Goal: Task Accomplishment & Management: Complete application form

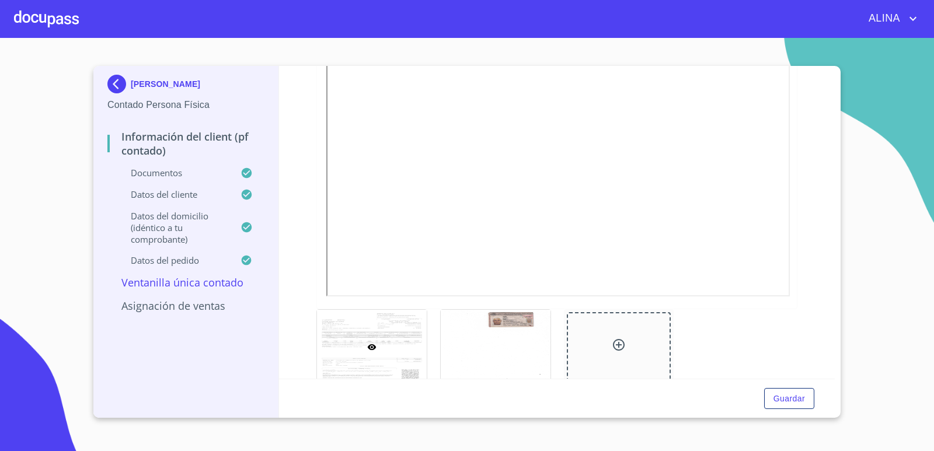
scroll to position [525, 0]
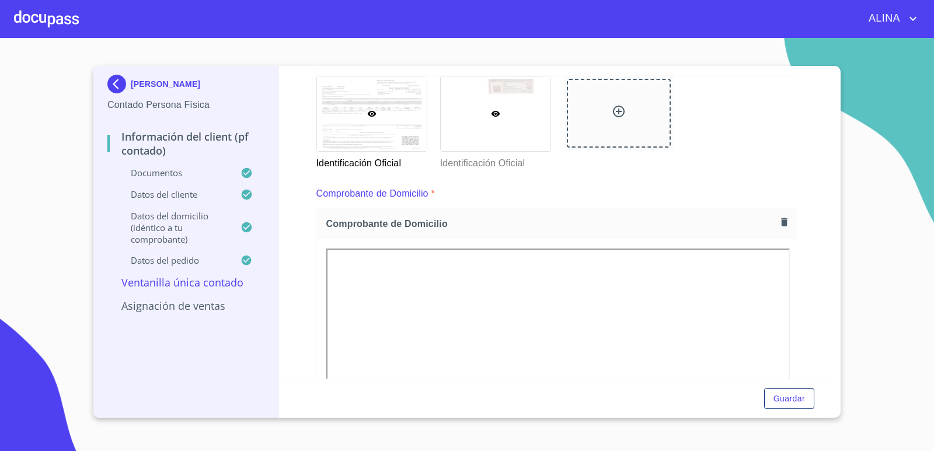
click at [516, 133] on div at bounding box center [496, 113] width 110 height 75
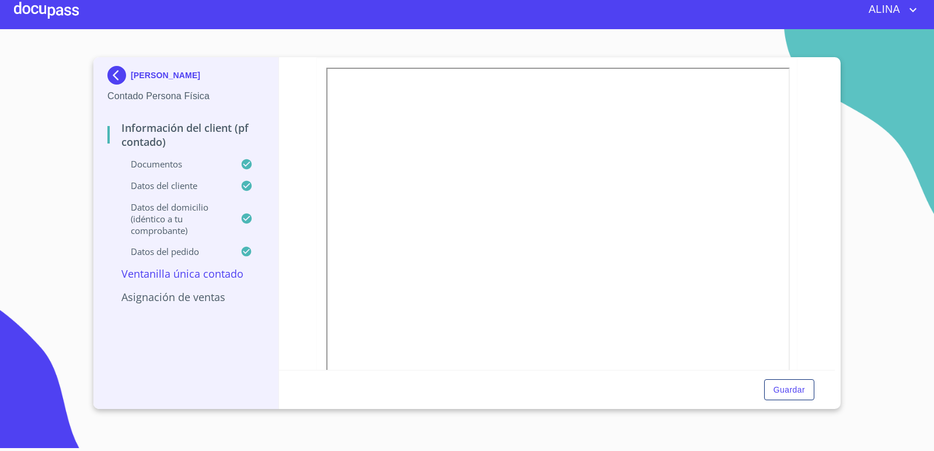
scroll to position [314, 0]
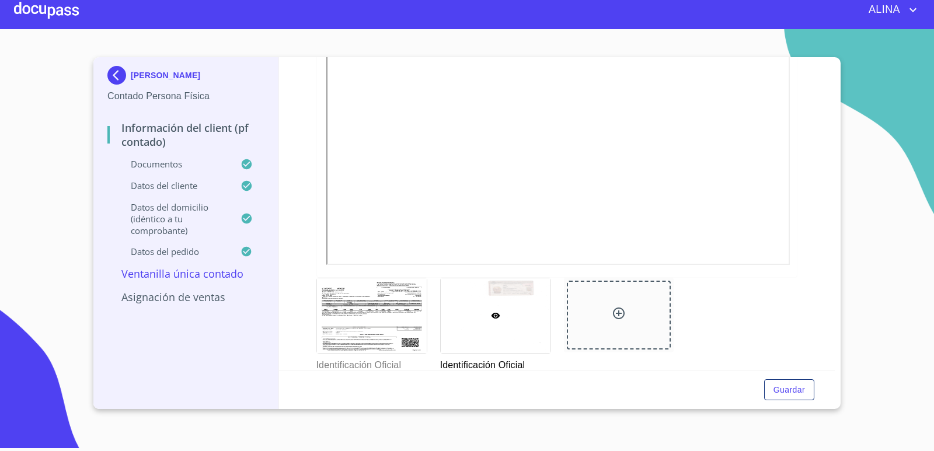
click at [72, 9] on div at bounding box center [46, 9] width 65 height 37
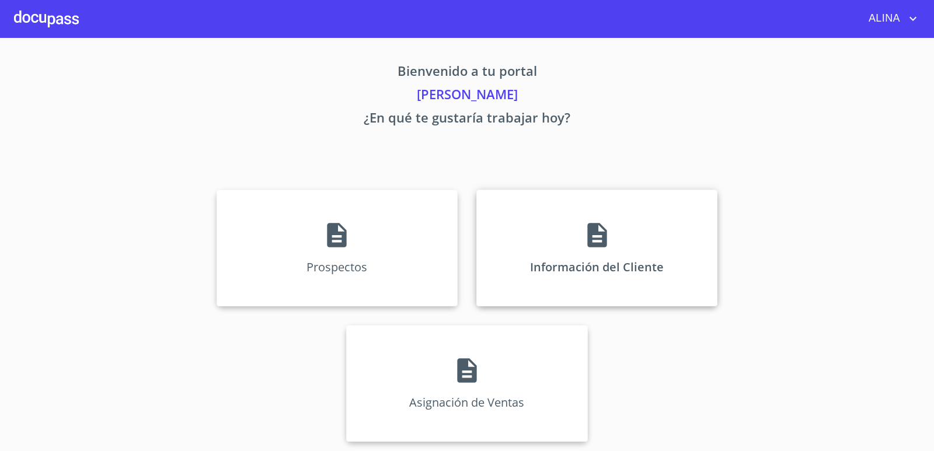
click at [518, 251] on div "Información del Cliente" at bounding box center [596, 248] width 241 height 117
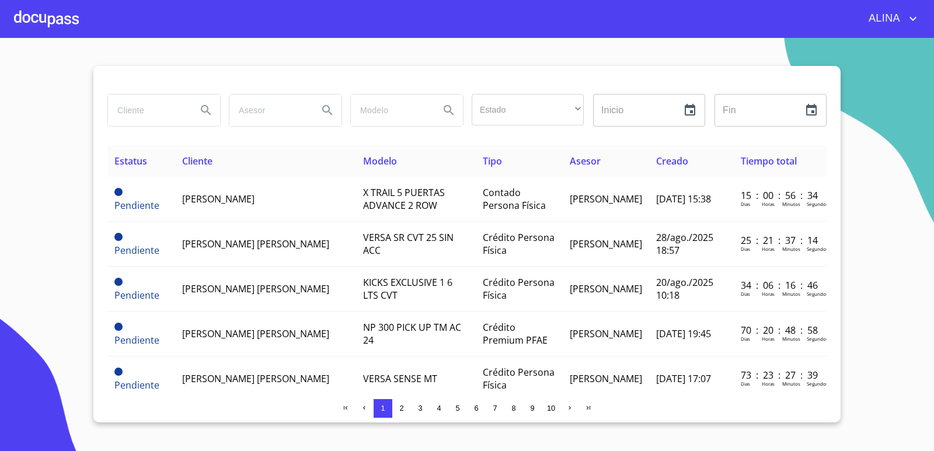
click at [144, 107] on input "search" at bounding box center [147, 111] width 79 height 32
type input "[PERSON_NAME]"
click at [209, 111] on icon "Search" at bounding box center [206, 110] width 14 height 14
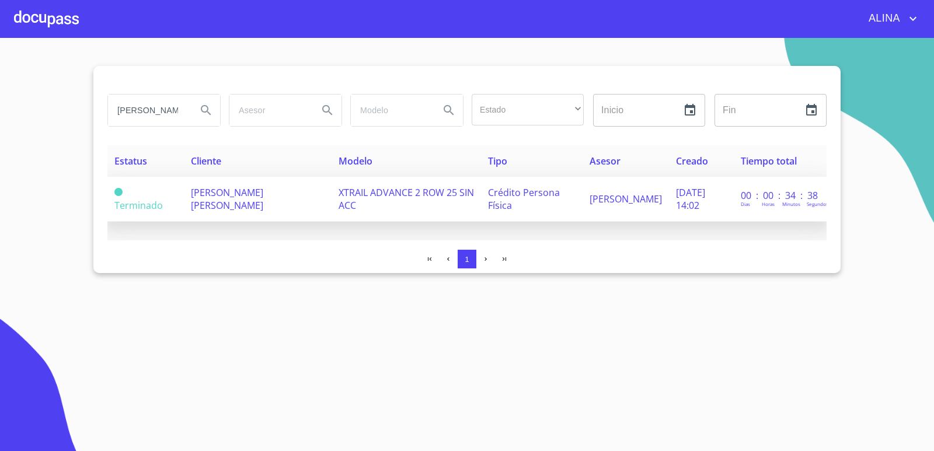
click at [237, 203] on span "[PERSON_NAME] [PERSON_NAME]" at bounding box center [227, 199] width 72 height 26
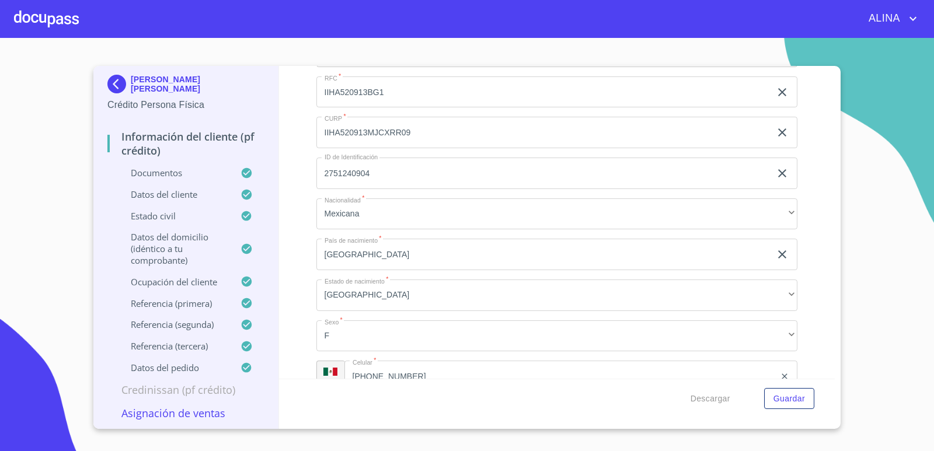
scroll to position [3968, 0]
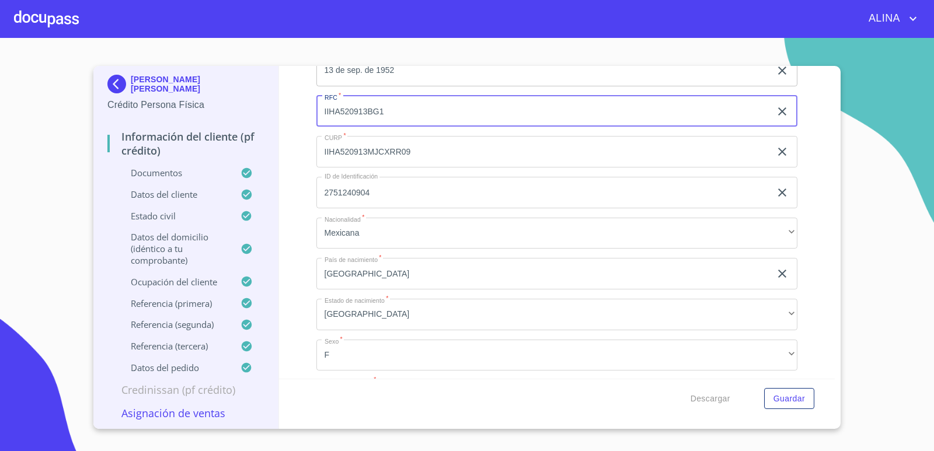
drag, startPoint x: 320, startPoint y: 112, endPoint x: 397, endPoint y: 117, distance: 76.6
click at [397, 117] on input "IIHA520913BG1" at bounding box center [543, 112] width 455 height 32
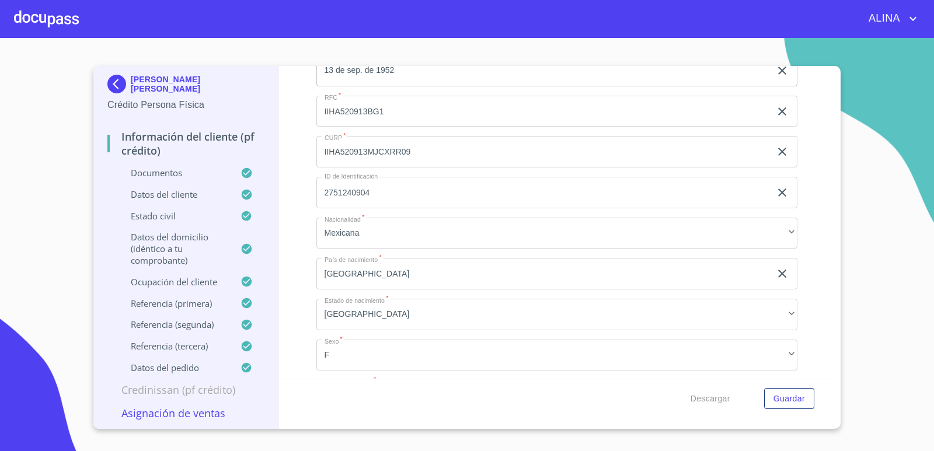
copy div "[PERSON_NAME] [PERSON_NAME]"
drag, startPoint x: 183, startPoint y: 91, endPoint x: 122, endPoint y: 86, distance: 61.4
click at [122, 86] on div "[PERSON_NAME] [PERSON_NAME]" at bounding box center [185, 86] width 157 height 23
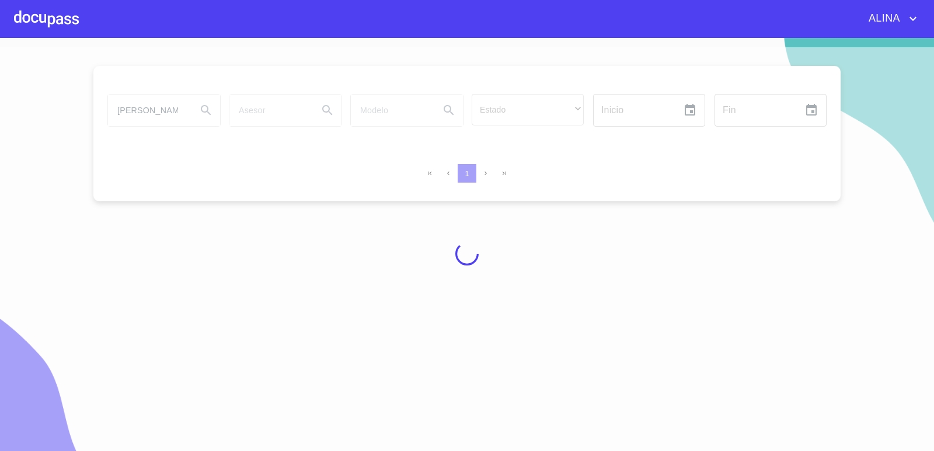
click at [64, 19] on div at bounding box center [46, 18] width 65 height 37
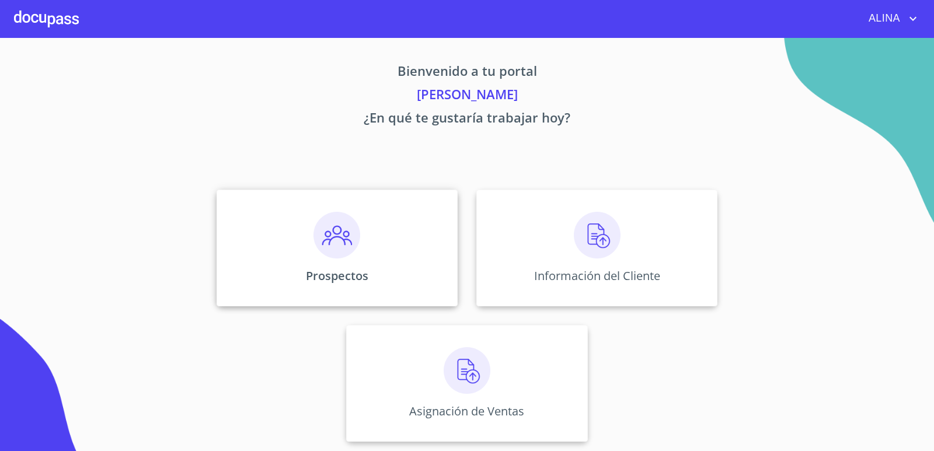
click at [399, 231] on div "Prospectos" at bounding box center [336, 248] width 241 height 117
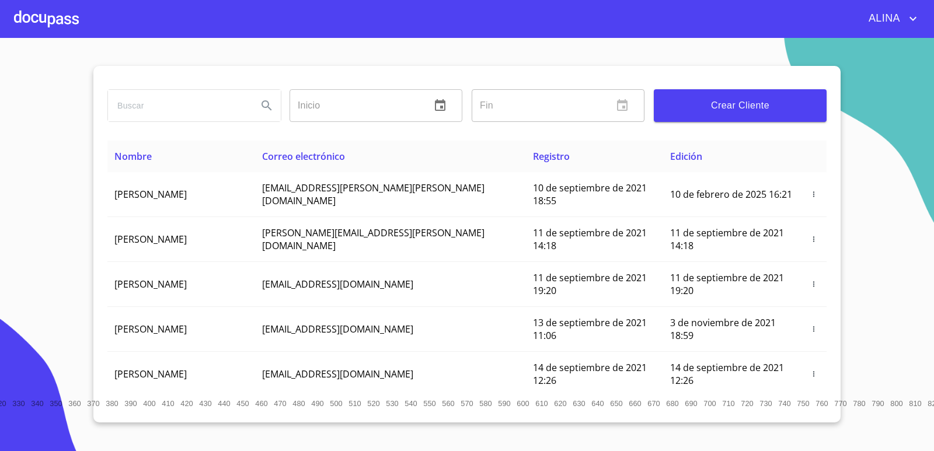
click at [152, 108] on input "search" at bounding box center [178, 106] width 140 height 32
paste input "[PERSON_NAME] [PERSON_NAME]"
type input "[PERSON_NAME] [PERSON_NAME]"
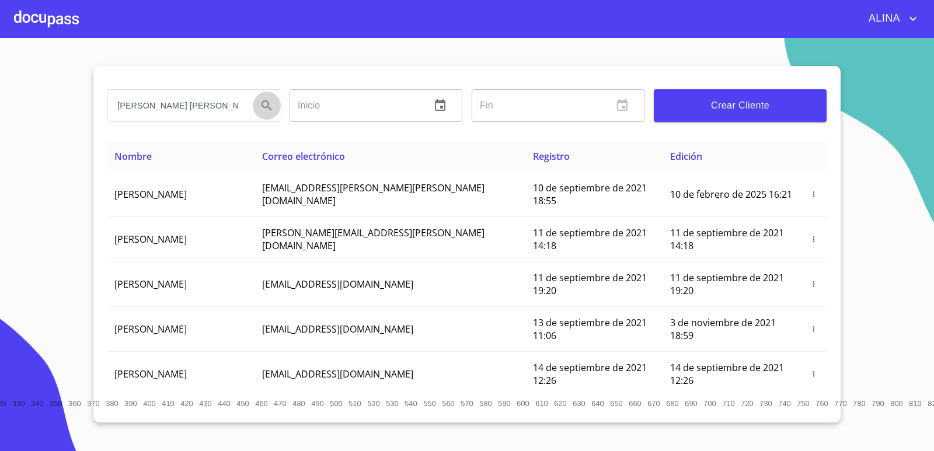
click at [261, 109] on icon "Search" at bounding box center [267, 106] width 14 height 14
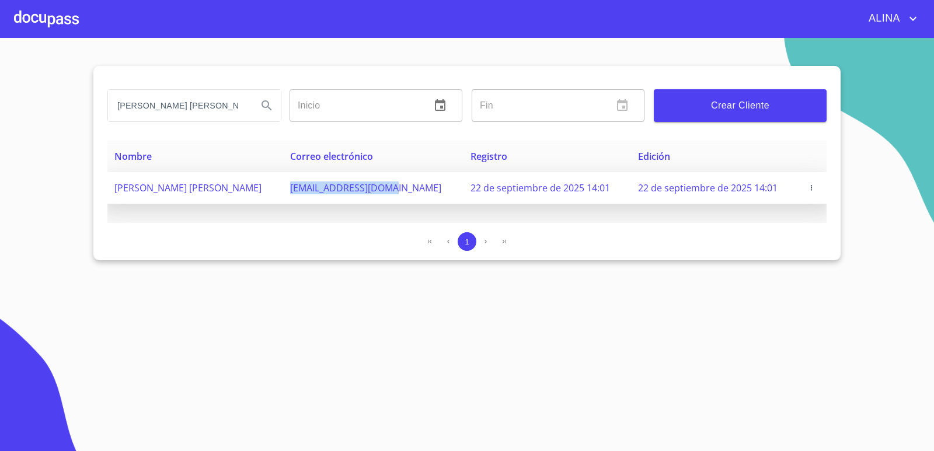
copy span "[EMAIL_ADDRESS][DOMAIN_NAME]"
drag, startPoint x: 316, startPoint y: 194, endPoint x: 418, endPoint y: 200, distance: 102.2
click at [418, 200] on td "[EMAIL_ADDRESS][DOMAIN_NAME]" at bounding box center [373, 188] width 180 height 32
copy span "[PERSON_NAME] [PERSON_NAME]"
drag, startPoint x: 110, startPoint y: 190, endPoint x: 278, endPoint y: 194, distance: 168.1
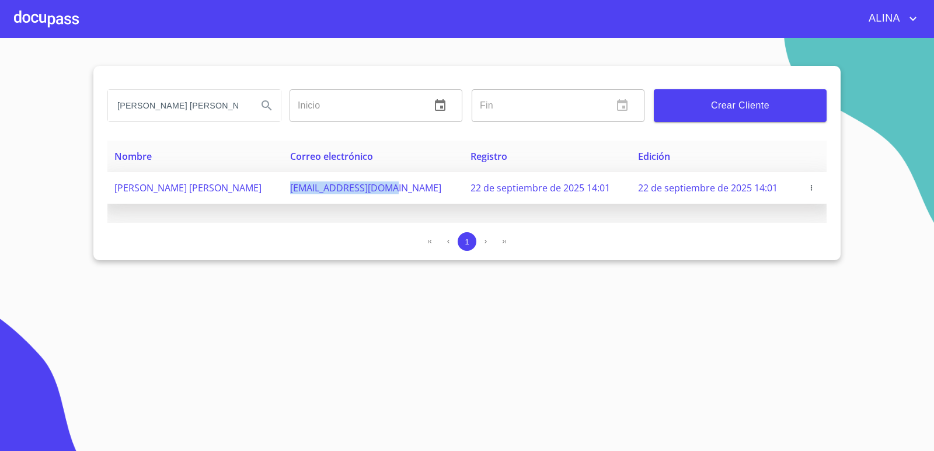
click at [278, 194] on td "[PERSON_NAME] [PERSON_NAME]" at bounding box center [195, 188] width 176 height 32
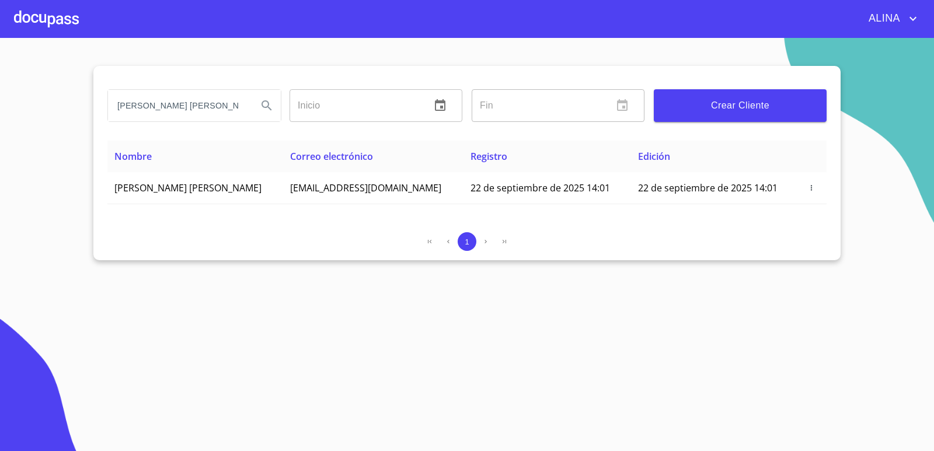
click at [75, 20] on div at bounding box center [46, 18] width 65 height 37
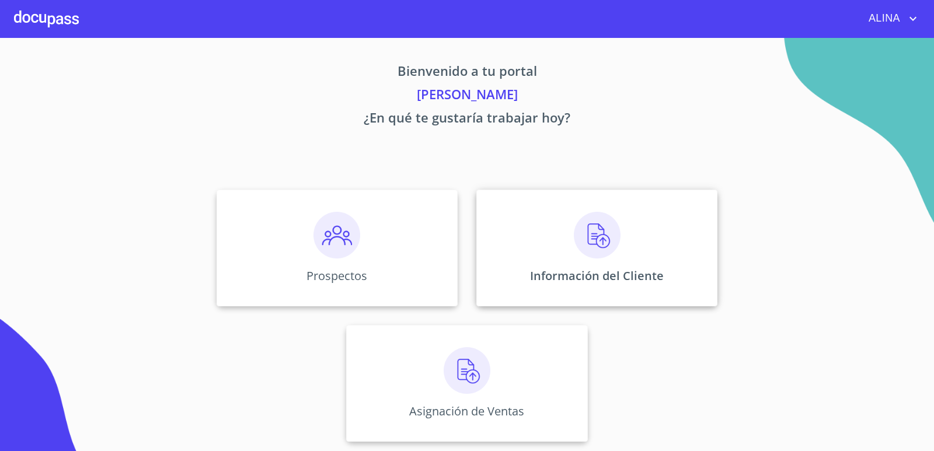
click at [495, 223] on div "Información del Cliente" at bounding box center [596, 248] width 241 height 117
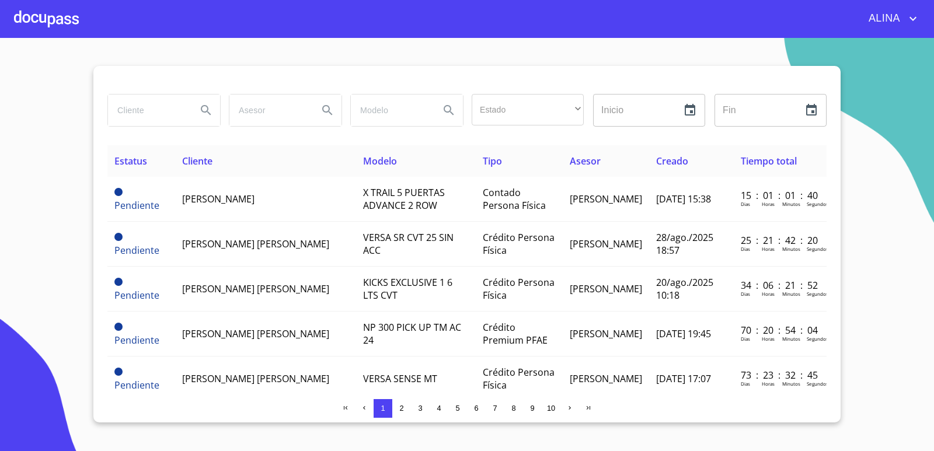
click at [142, 113] on input "search" at bounding box center [147, 111] width 79 height 32
paste input "[PERSON_NAME] [PERSON_NAME]"
type input "[PERSON_NAME] [PERSON_NAME]"
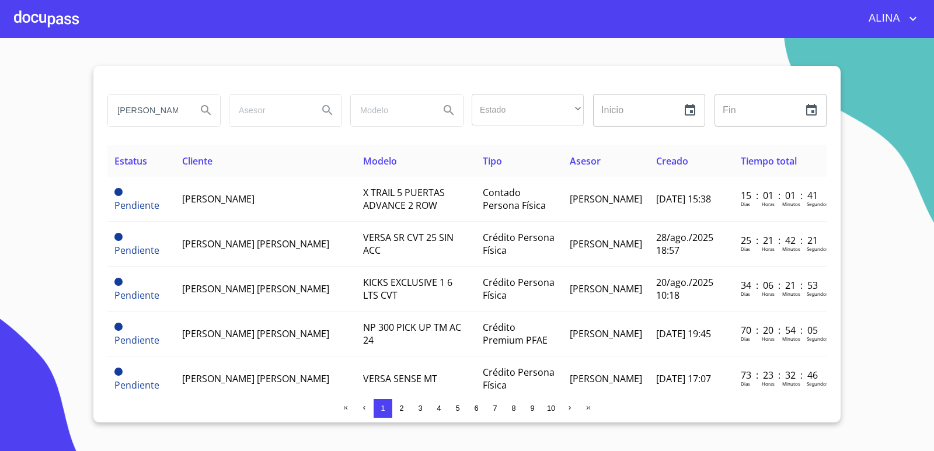
click at [201, 110] on icon "Search" at bounding box center [206, 110] width 10 height 10
click at [205, 107] on icon "Search" at bounding box center [206, 110] width 14 height 14
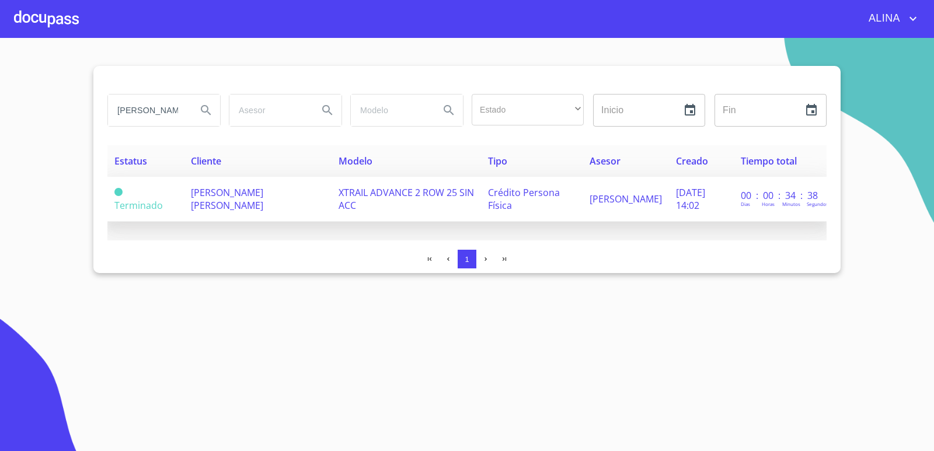
click at [229, 193] on span "[PERSON_NAME] [PERSON_NAME]" at bounding box center [227, 199] width 72 height 26
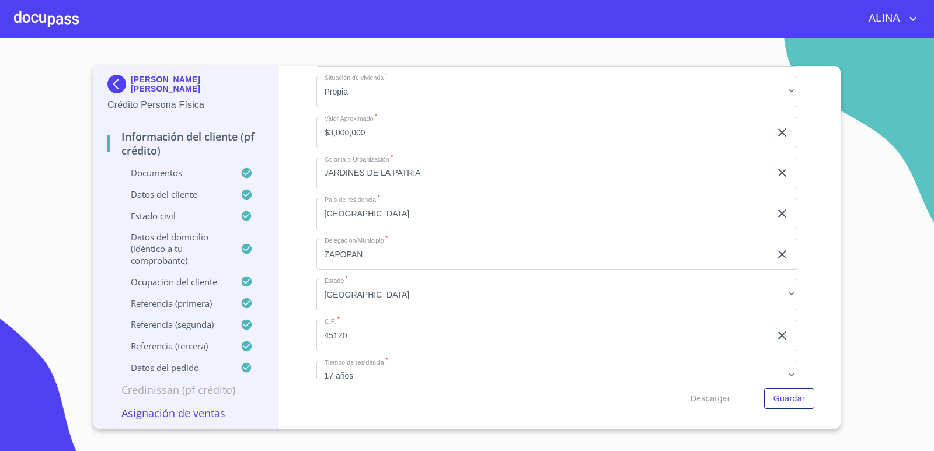
scroll to position [4609, 0]
click at [593, 232] on div "Domicilio completo (Calle, Av. o Vía)   * C [PERSON_NAME] ​ No. Exterior   * 4…" at bounding box center [556, 152] width 481 height 497
click at [66, 25] on div at bounding box center [46, 18] width 65 height 37
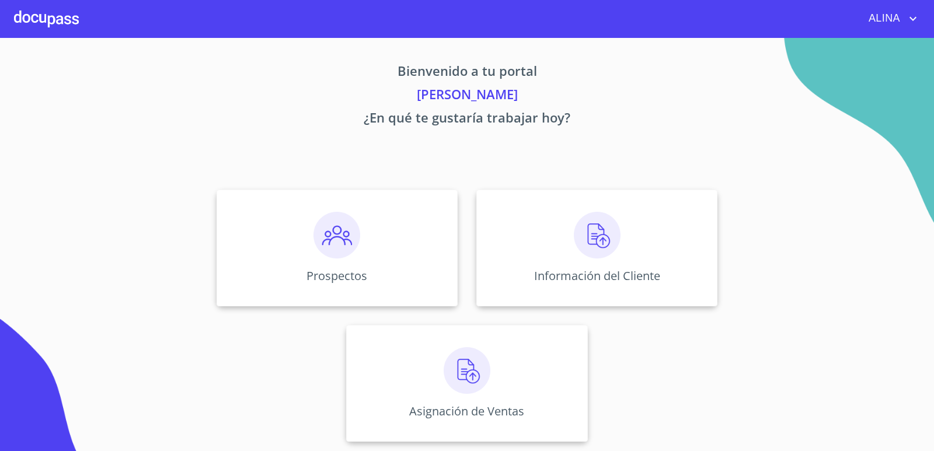
click at [41, 8] on div at bounding box center [46, 18] width 65 height 37
click at [51, 25] on div at bounding box center [46, 18] width 65 height 37
click at [391, 267] on div "Prospectos" at bounding box center [336, 248] width 241 height 117
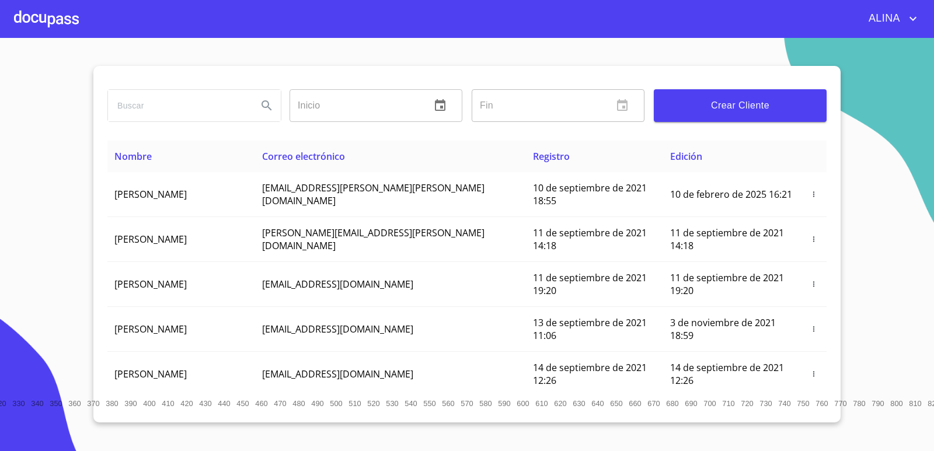
click at [760, 109] on span "Crear Cliente" at bounding box center [740, 105] width 154 height 16
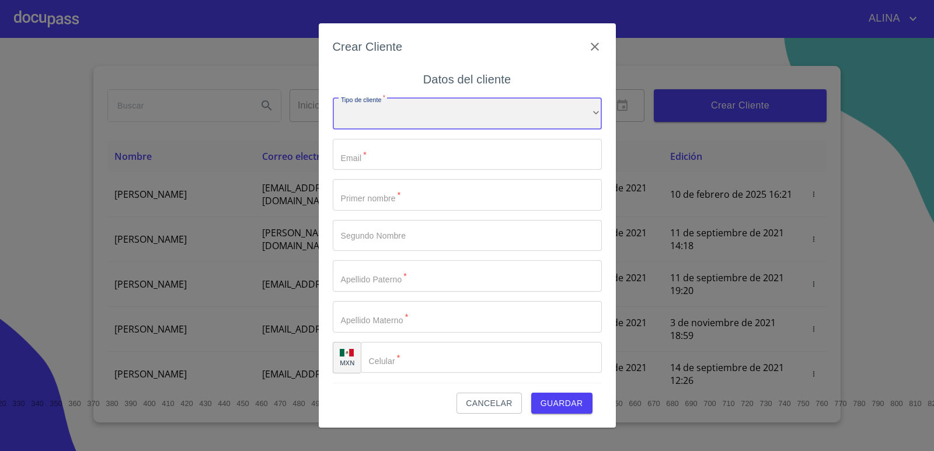
click at [563, 113] on div "​" at bounding box center [467, 114] width 269 height 32
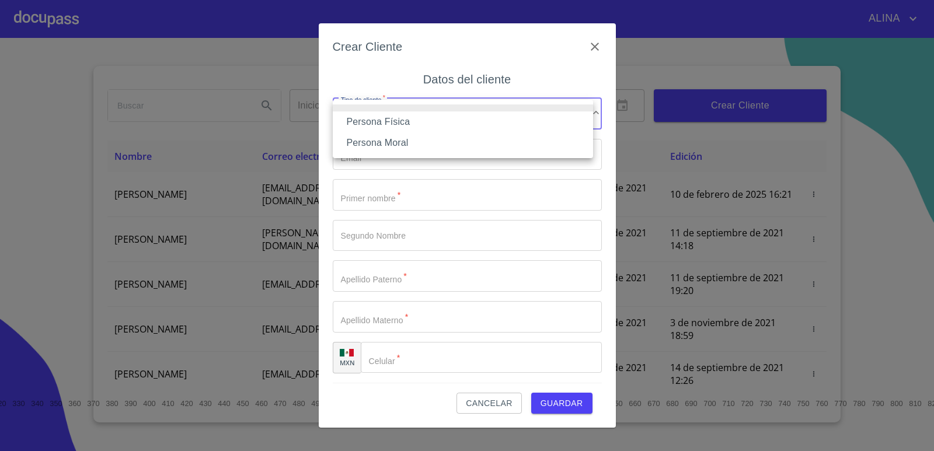
click at [408, 118] on li "Persona Física" at bounding box center [463, 121] width 260 height 21
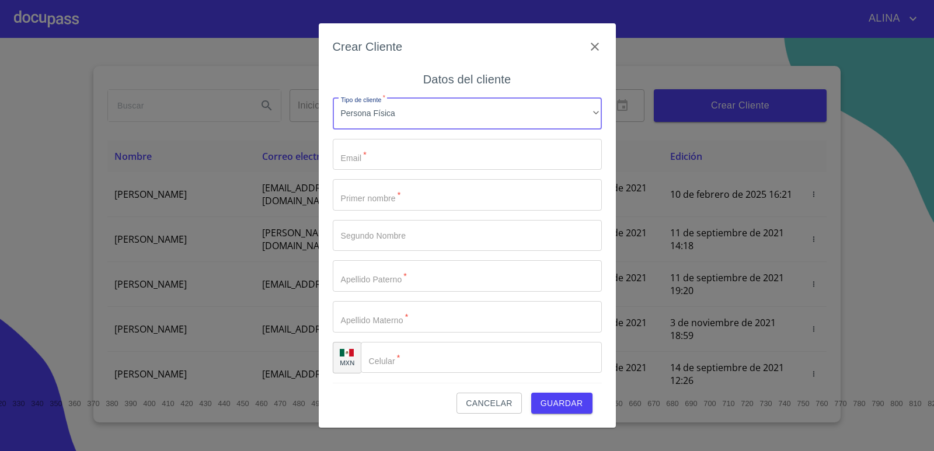
click at [399, 150] on input "Tipo de cliente   *" at bounding box center [467, 155] width 269 height 32
click at [390, 157] on input "Tipo de cliente   *" at bounding box center [467, 155] width 269 height 32
type input "M"
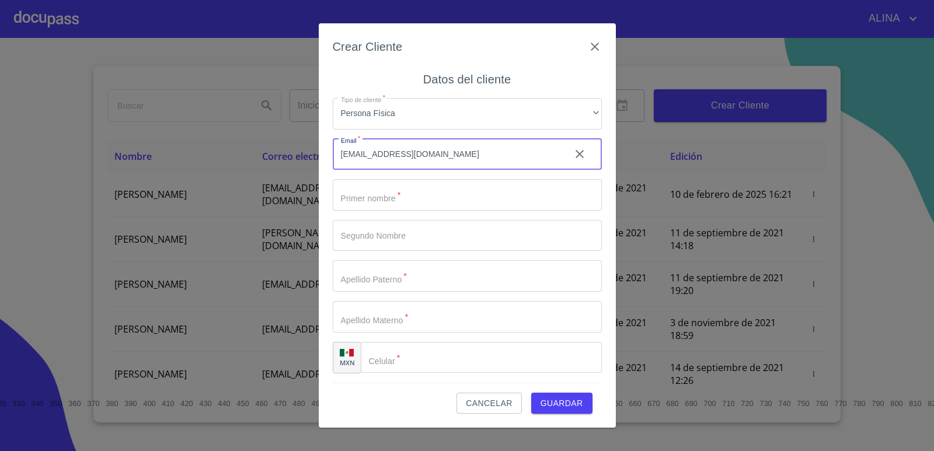
type input "[EMAIL_ADDRESS][DOMAIN_NAME]"
click at [422, 192] on input "Tipo de cliente   *" at bounding box center [467, 195] width 269 height 32
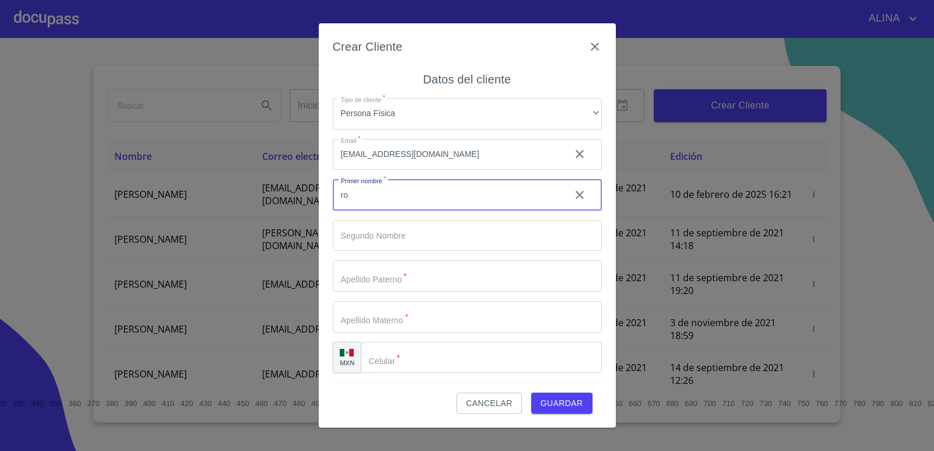
type input "r"
type input "[PERSON_NAME]"
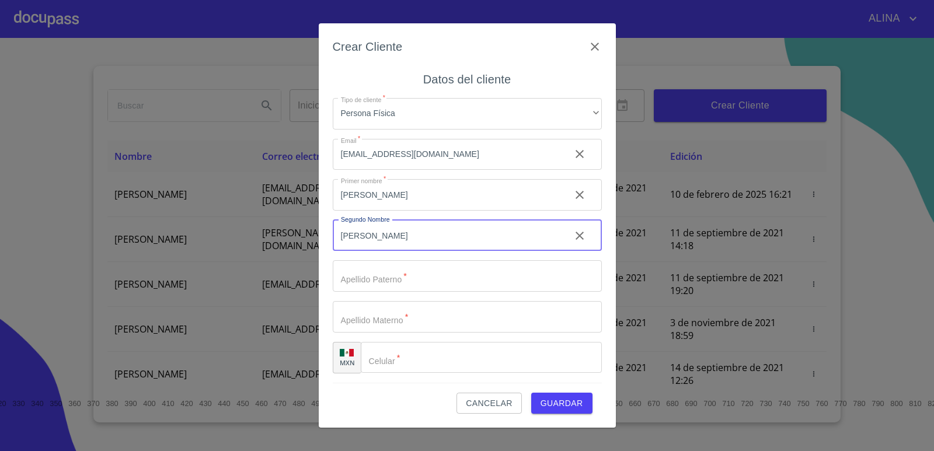
type input "[PERSON_NAME]"
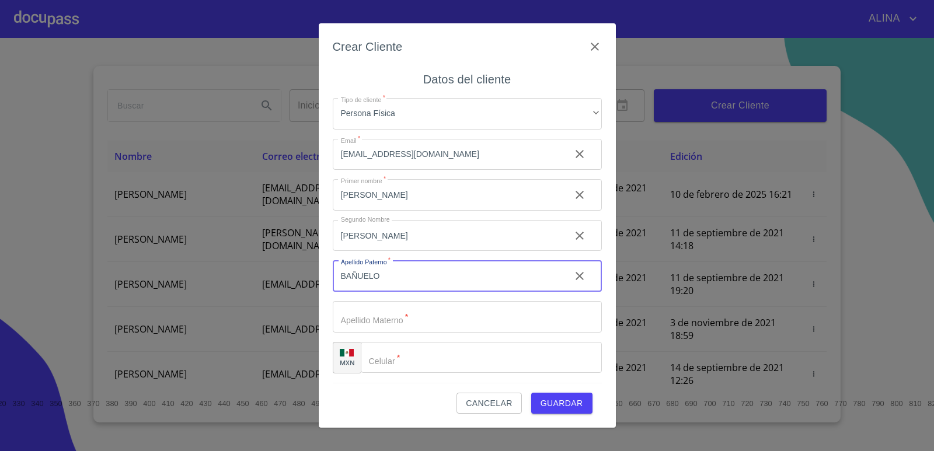
type input "[PERSON_NAME]"
drag, startPoint x: 404, startPoint y: 276, endPoint x: 338, endPoint y: 275, distance: 65.9
click at [338, 275] on input "[PERSON_NAME]" at bounding box center [447, 276] width 228 height 32
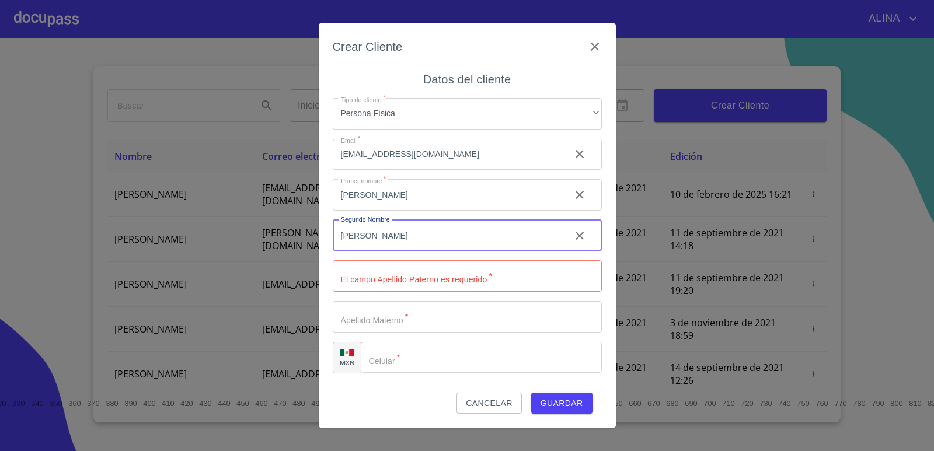
drag, startPoint x: 393, startPoint y: 239, endPoint x: 322, endPoint y: 237, distance: 70.6
click at [322, 237] on div "Crear Cliente Datos del cliente Tipo de cliente   * Persona Física ​ Email   * …" at bounding box center [467, 225] width 297 height 404
click at [376, 280] on input "Tipo de cliente   *" at bounding box center [467, 276] width 269 height 32
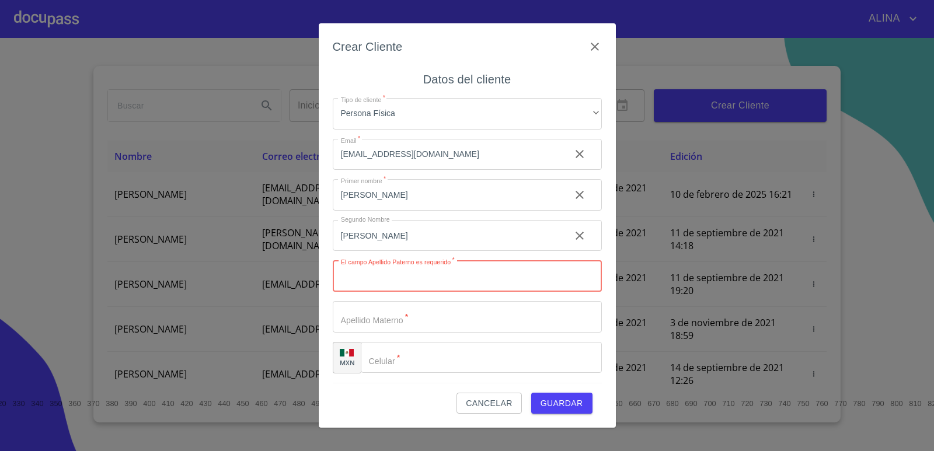
paste input "[PERSON_NAME]"
type input "[PERSON_NAME]"
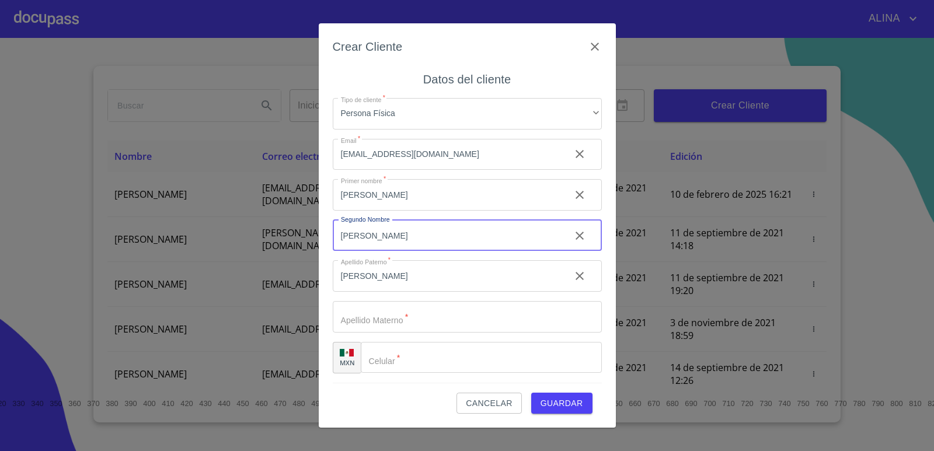
drag, startPoint x: 417, startPoint y: 237, endPoint x: 323, endPoint y: 236, distance: 93.9
click at [323, 236] on div "Crear Cliente Datos del cliente Tipo de cliente   * Persona Física ​ Email   * …" at bounding box center [467, 225] width 297 height 404
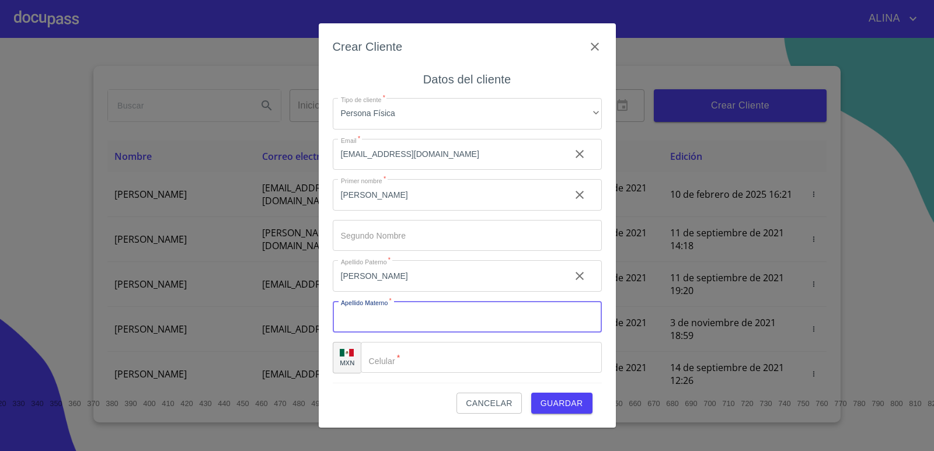
click at [372, 326] on input "Tipo de cliente   *" at bounding box center [467, 317] width 269 height 32
type input "[PERSON_NAME]"
click at [425, 358] on input "Tipo de cliente   *" at bounding box center [481, 358] width 241 height 32
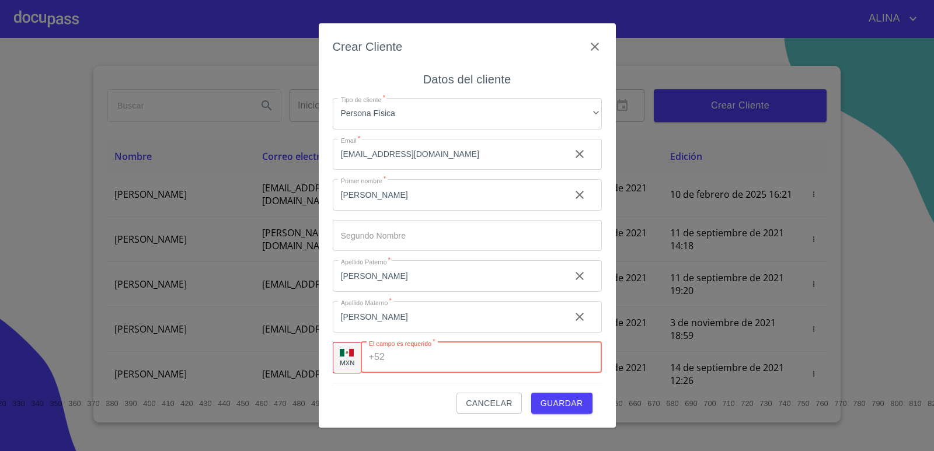
click at [436, 354] on input "Tipo de cliente   *" at bounding box center [495, 358] width 212 height 32
type input "[PHONE_NUMBER]"
click at [558, 398] on span "Guardar" at bounding box center [561, 403] width 43 height 15
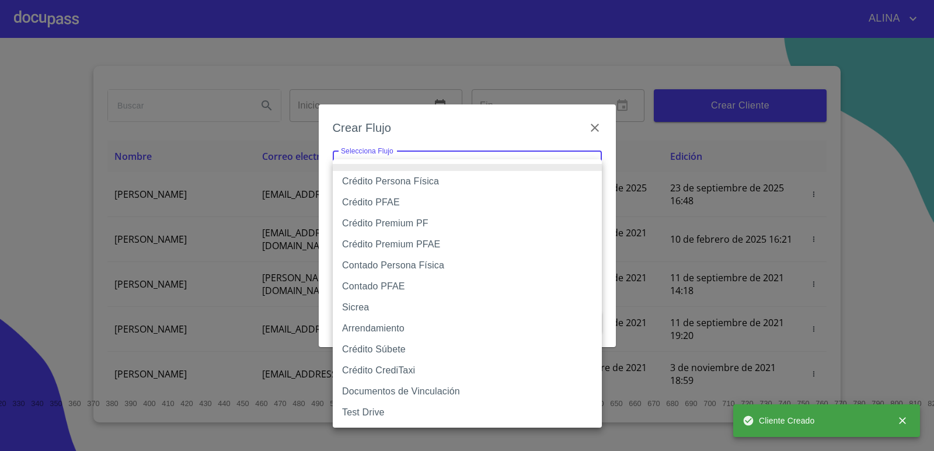
click at [511, 164] on body "[PERSON_NAME] ​ Fin ​ Crear Cliente Nombre Correo electrónico Registro Edición …" at bounding box center [467, 225] width 934 height 451
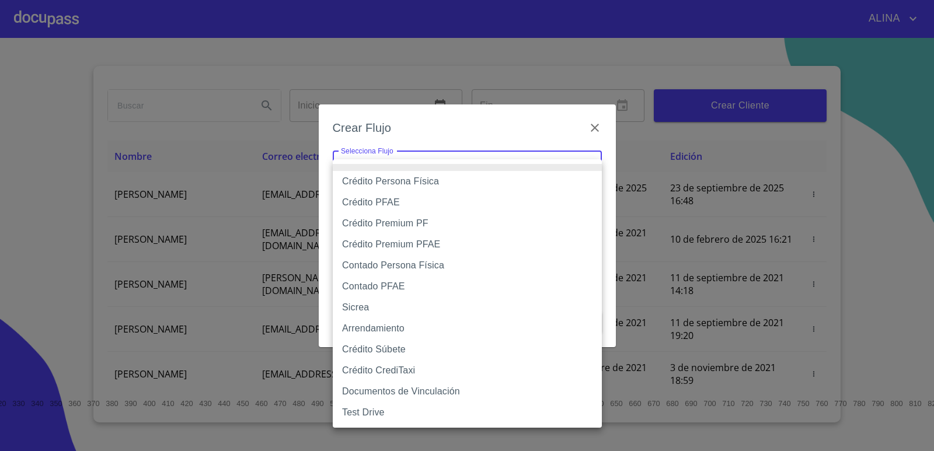
click at [420, 181] on li "Crédito Persona Física" at bounding box center [467, 181] width 269 height 21
type input "6009fb3c7d1714eb8809aa97"
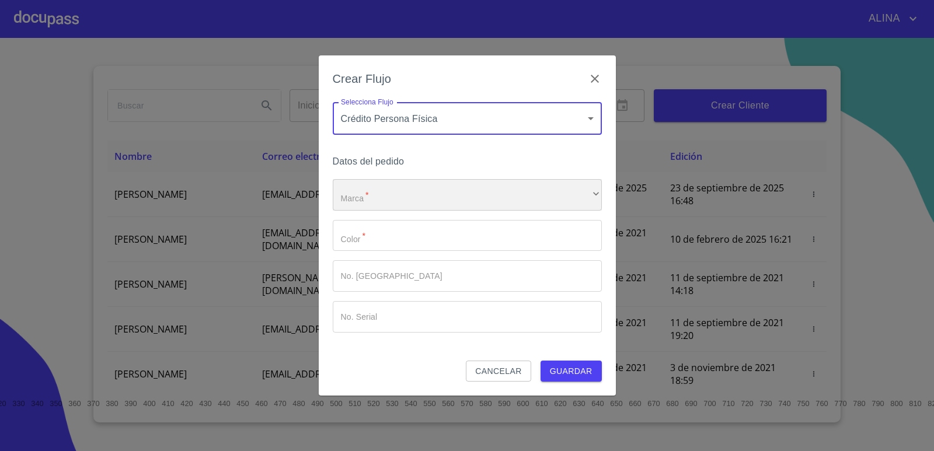
click at [412, 192] on div "​" at bounding box center [467, 195] width 269 height 32
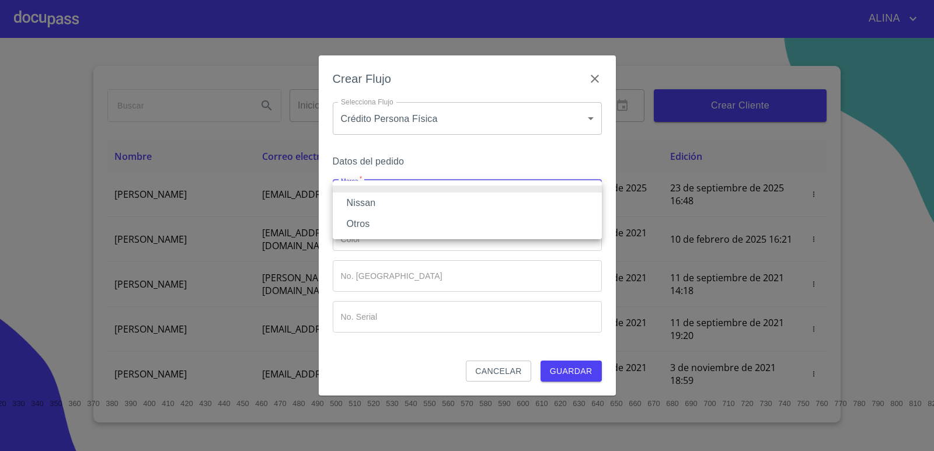
click at [370, 202] on li "Nissan" at bounding box center [467, 203] width 269 height 21
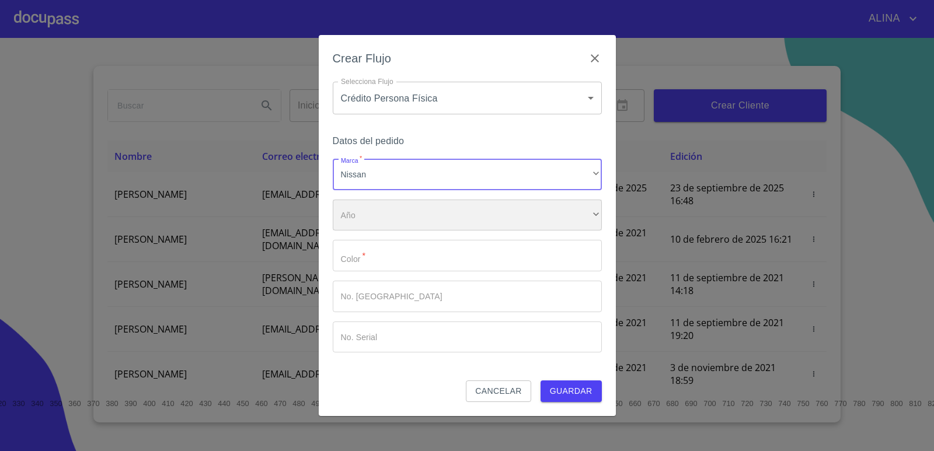
click at [385, 211] on div "​" at bounding box center [467, 216] width 269 height 32
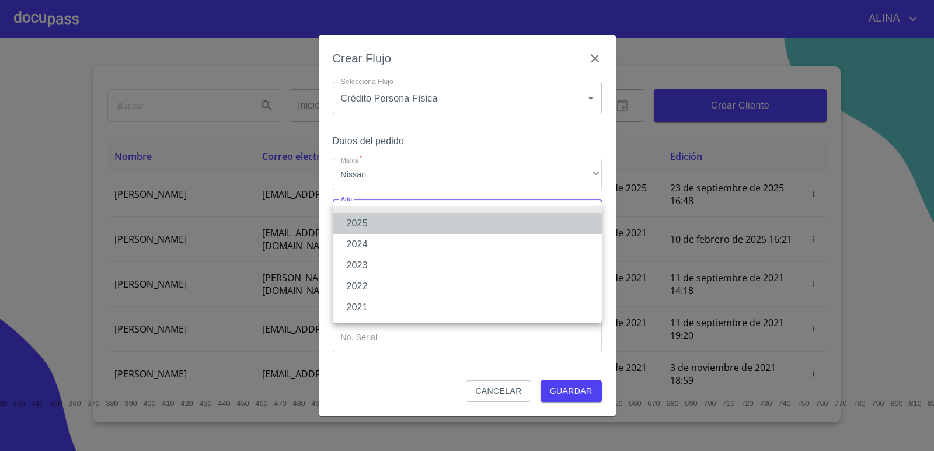
click at [358, 221] on li "2025" at bounding box center [467, 223] width 269 height 21
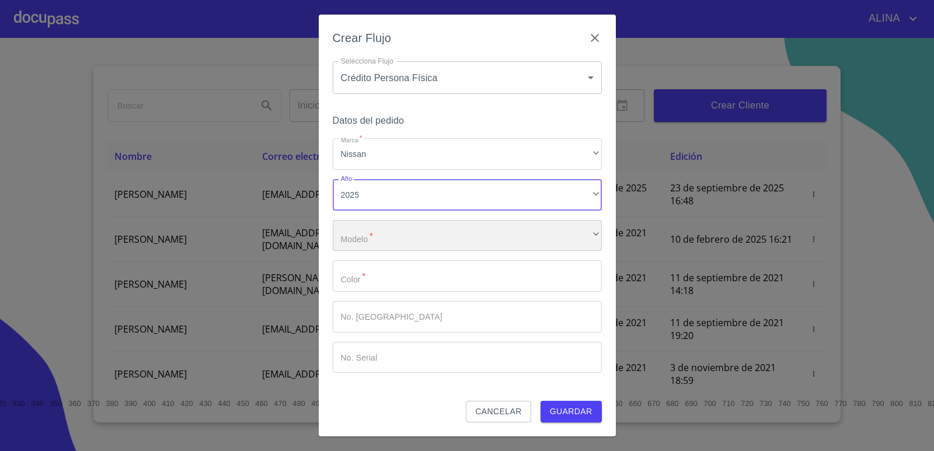
click at [369, 232] on div "​" at bounding box center [467, 236] width 269 height 32
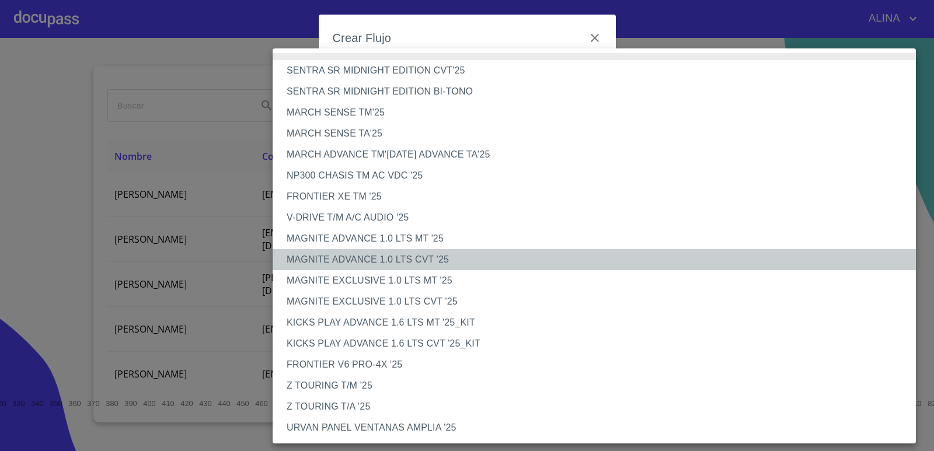
click at [366, 261] on li "MAGNITE ADVANCE 1.0 LTS CVT '25" at bounding box center [598, 259] width 652 height 21
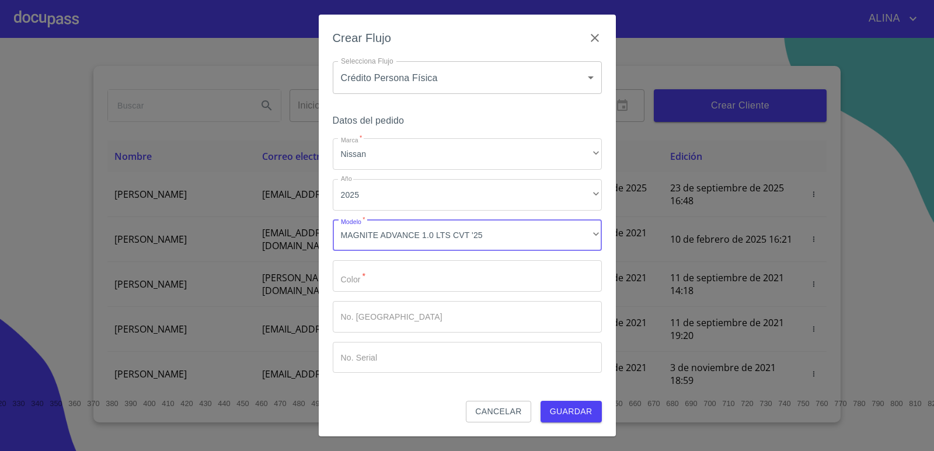
click at [385, 274] on input "Marca   *" at bounding box center [467, 276] width 269 height 32
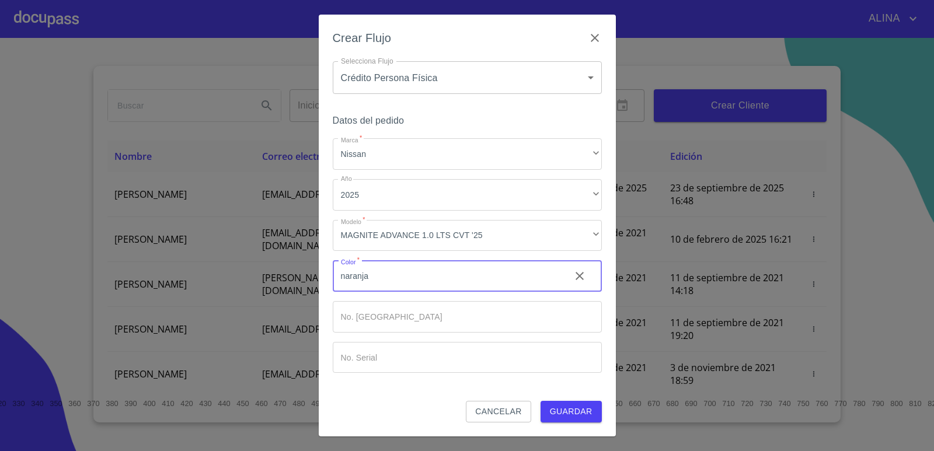
type input "naranja"
click at [578, 412] on span "Guardar" at bounding box center [571, 411] width 43 height 15
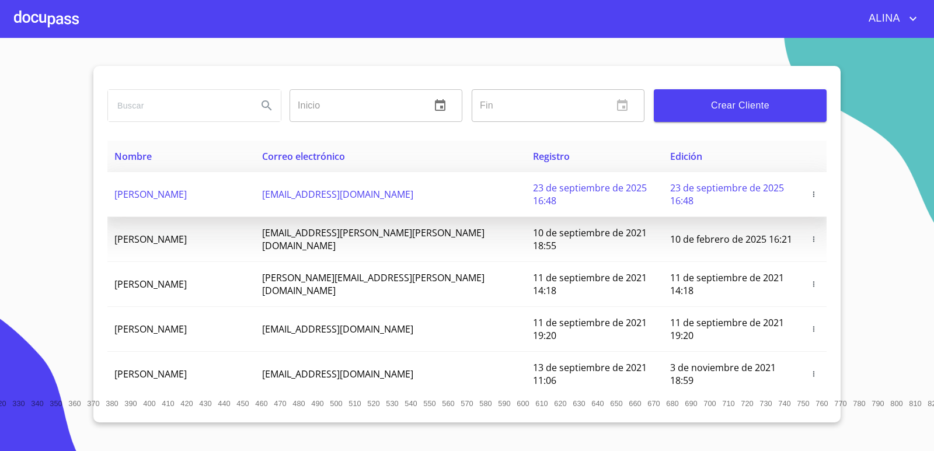
click at [253, 195] on td "[PERSON_NAME]" at bounding box center [181, 194] width 148 height 45
copy span "[PERSON_NAME]"
drag, startPoint x: 112, startPoint y: 190, endPoint x: 264, endPoint y: 184, distance: 152.4
click at [255, 187] on td "[PERSON_NAME]" at bounding box center [181, 194] width 148 height 45
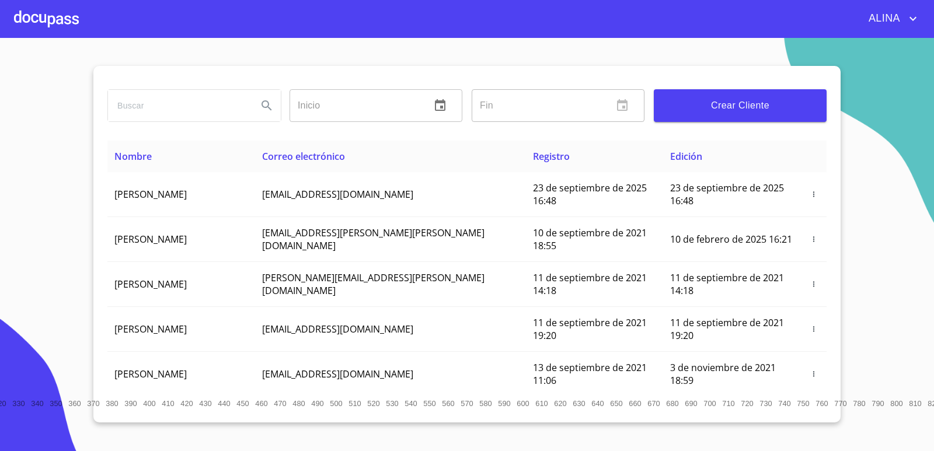
click at [64, 24] on div at bounding box center [46, 18] width 65 height 37
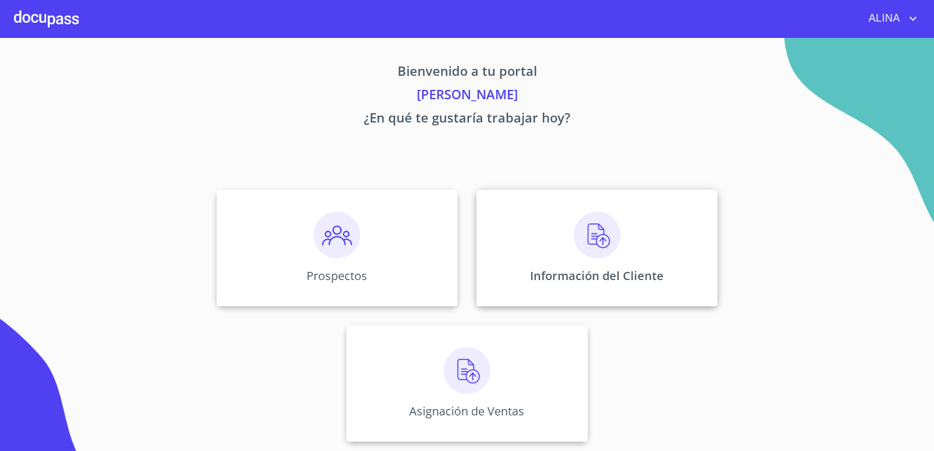
click at [526, 224] on div "Información del Cliente" at bounding box center [596, 248] width 241 height 117
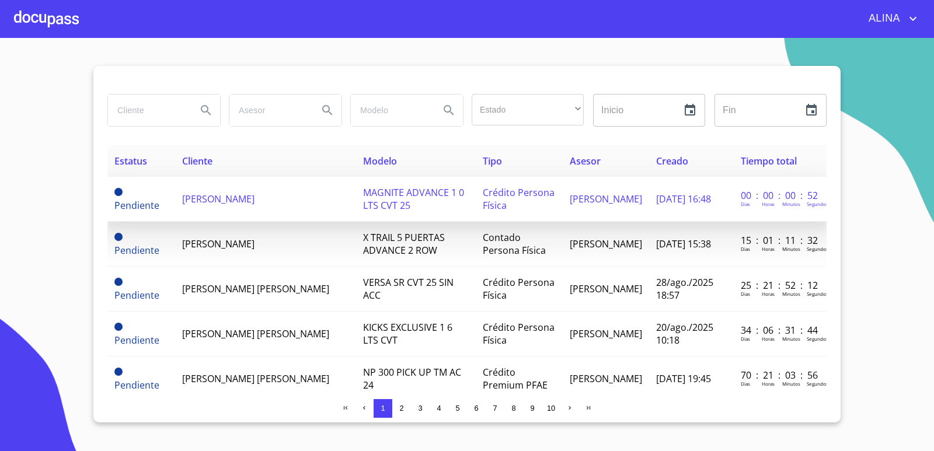
click at [213, 202] on span "[PERSON_NAME]" at bounding box center [218, 199] width 72 height 13
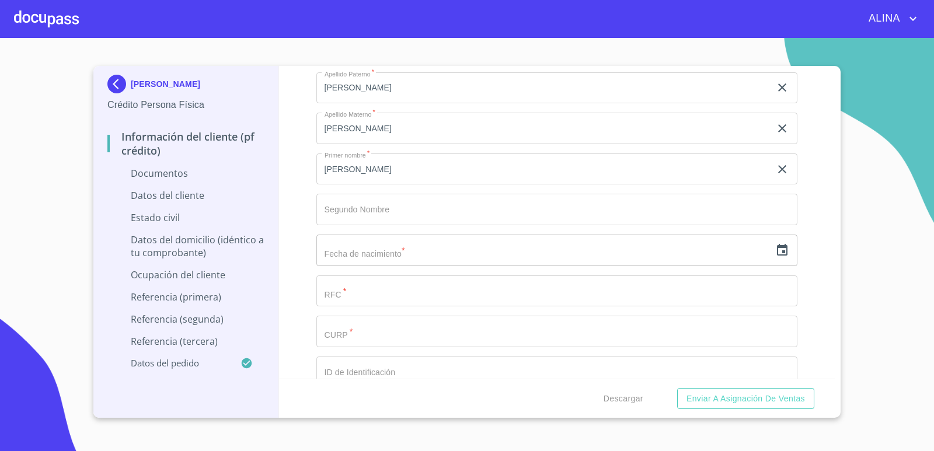
scroll to position [1459, 0]
click at [614, 294] on input "Documento de identificación.   *" at bounding box center [556, 288] width 481 height 32
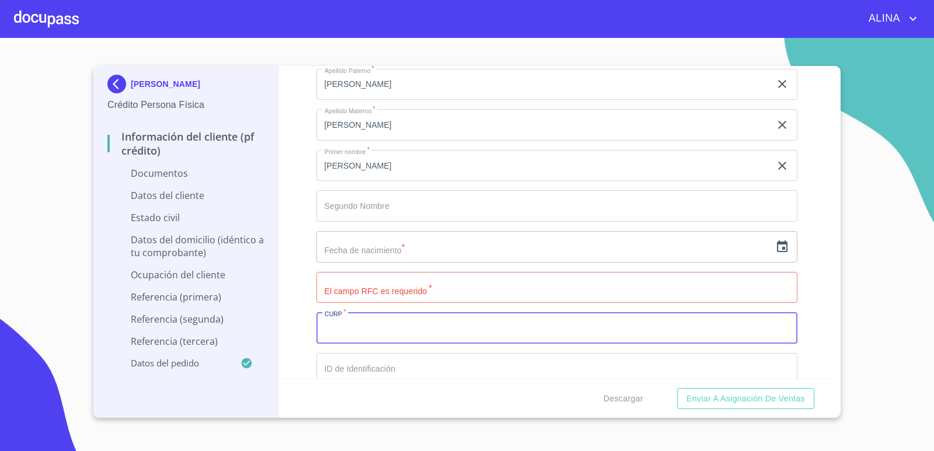
click at [565, 331] on input "Documento de identificación.   *" at bounding box center [556, 328] width 481 height 32
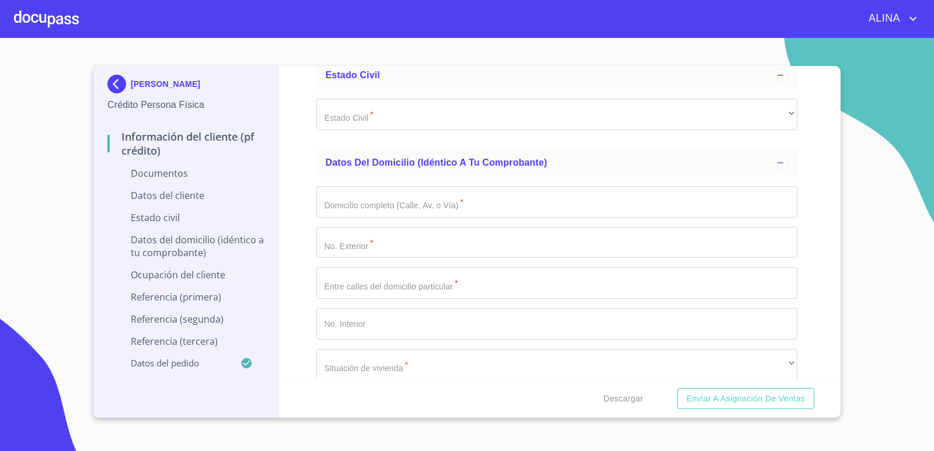
scroll to position [1984, 0]
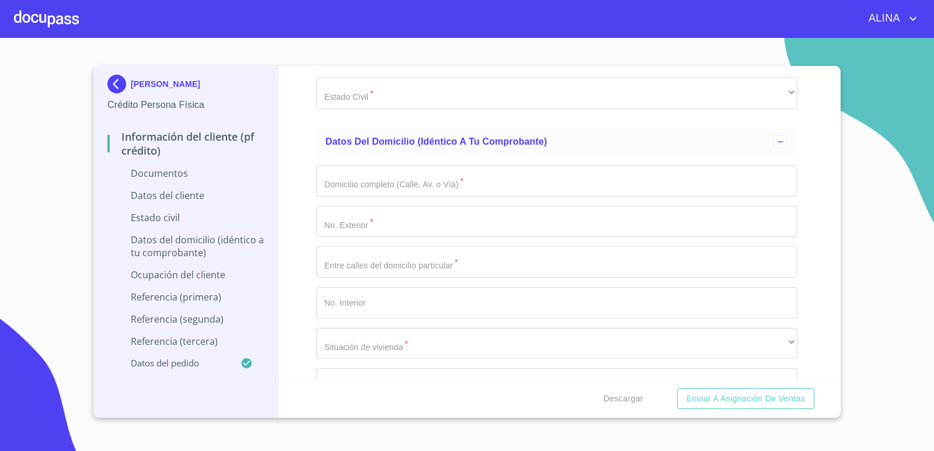
click at [443, 185] on input "Documento de identificación.   *" at bounding box center [556, 181] width 481 height 32
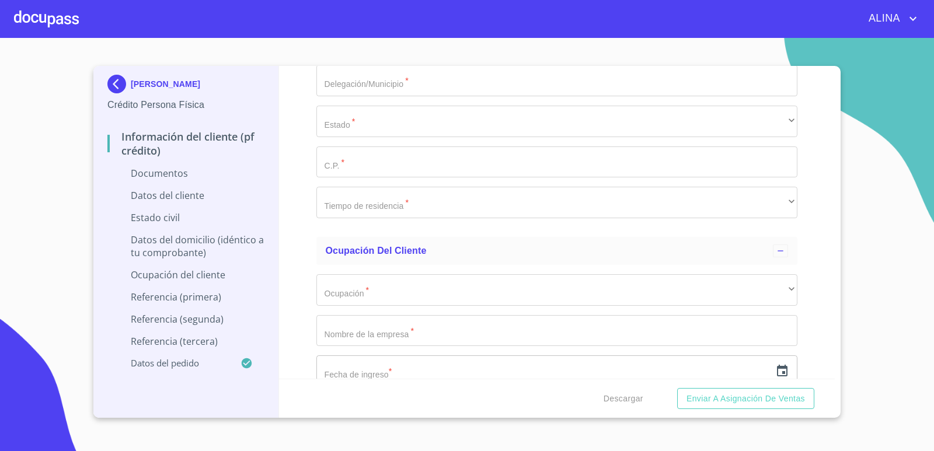
scroll to position [2392, 0]
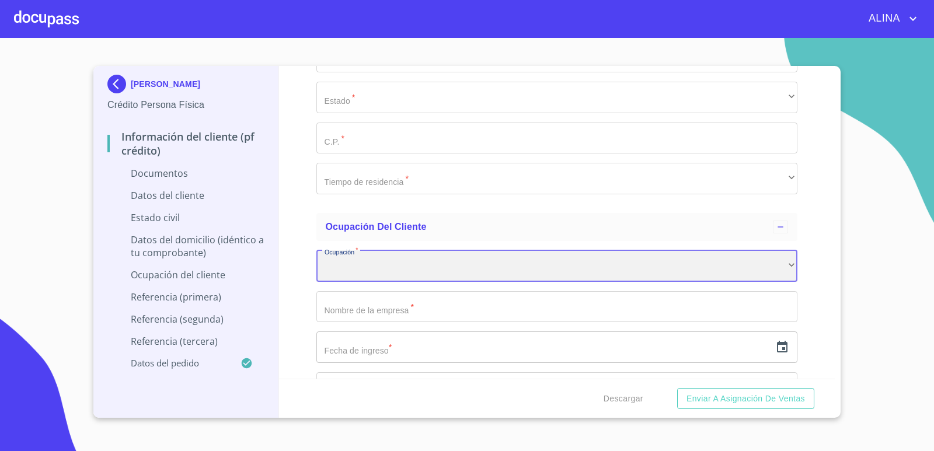
click at [764, 263] on div "​" at bounding box center [556, 266] width 481 height 32
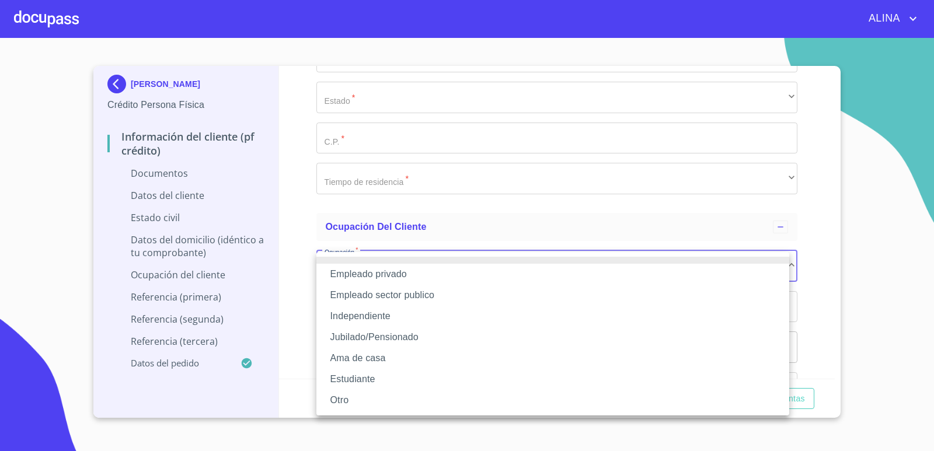
click at [363, 316] on li "Independiente" at bounding box center [552, 316] width 473 height 21
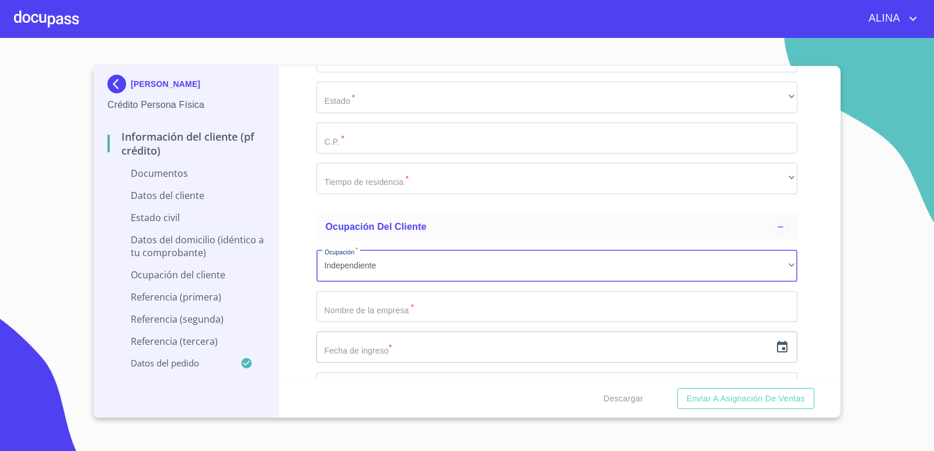
click at [393, 311] on input "Documento de identificación.   *" at bounding box center [556, 307] width 481 height 32
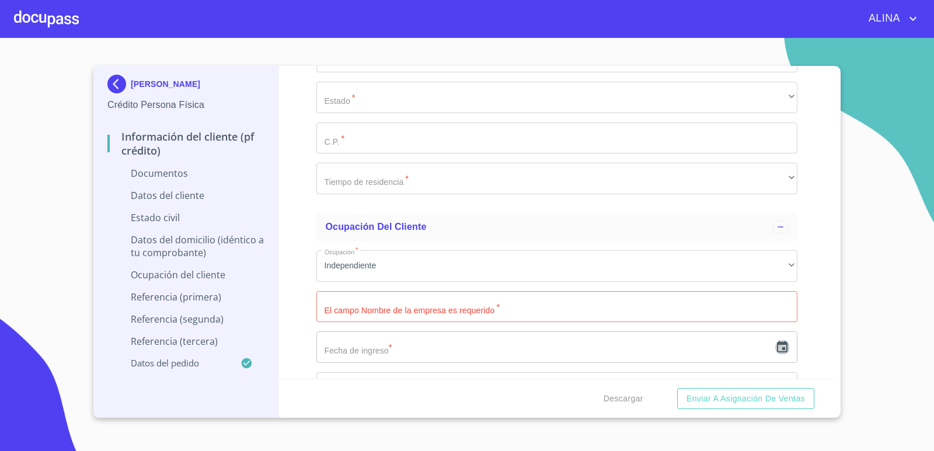
click at [777, 348] on icon "button" at bounding box center [782, 347] width 11 height 12
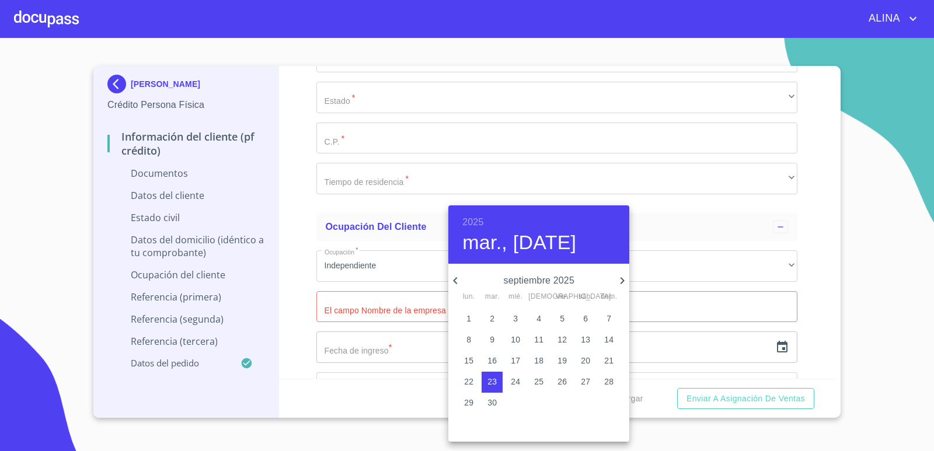
click at [485, 222] on div "[DATE], [DATE]" at bounding box center [538, 234] width 181 height 58
click at [478, 223] on h6 "2025" at bounding box center [472, 222] width 21 height 16
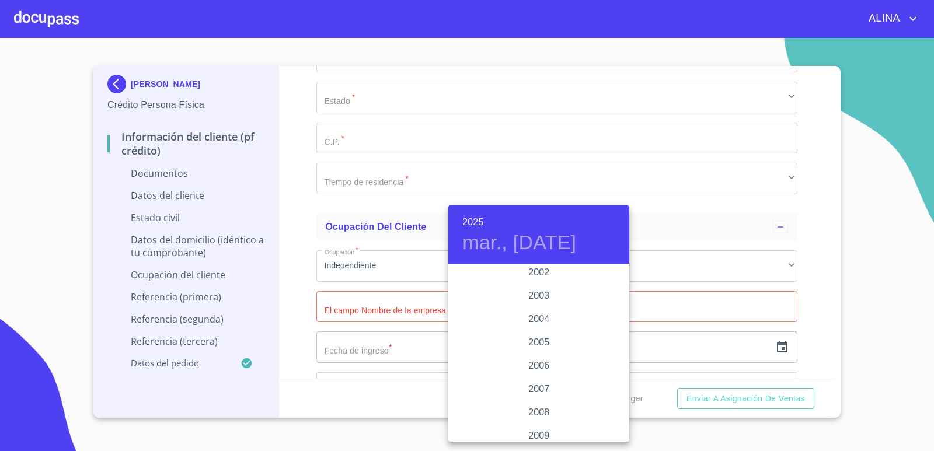
scroll to position [1797, 0]
click at [539, 346] on div "2005" at bounding box center [538, 346] width 181 height 23
type input "23 de sep. de 2005"
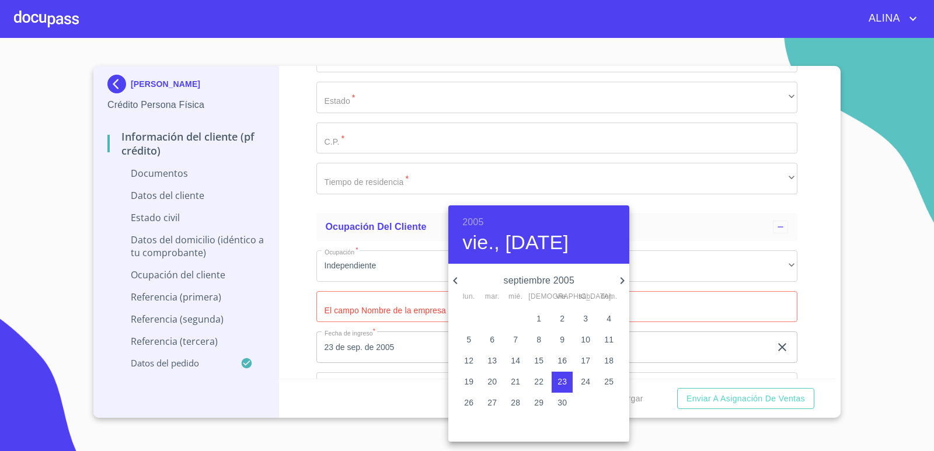
click at [813, 329] on div at bounding box center [467, 225] width 934 height 451
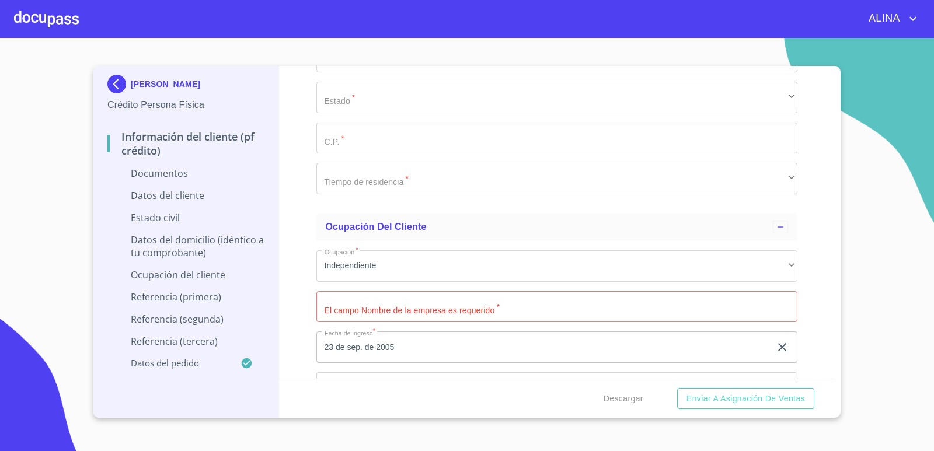
scroll to position [2509, 0]
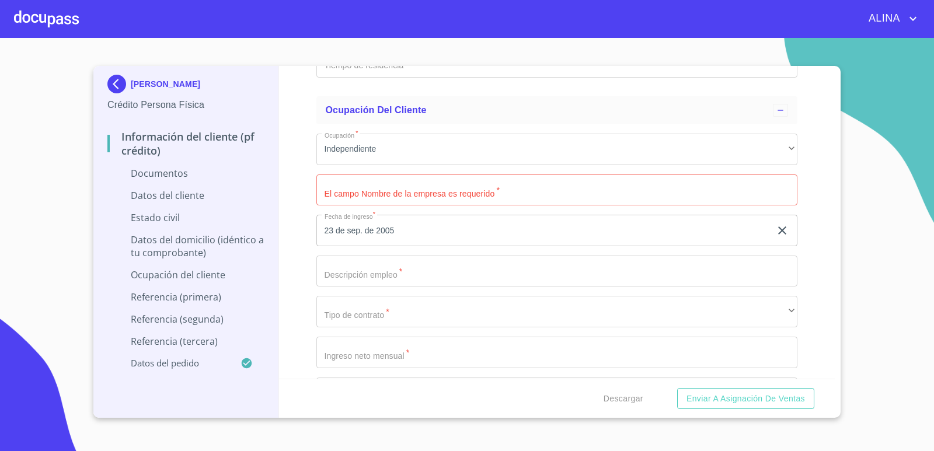
click at [473, 272] on input "Documento de identificación.   *" at bounding box center [556, 272] width 481 height 32
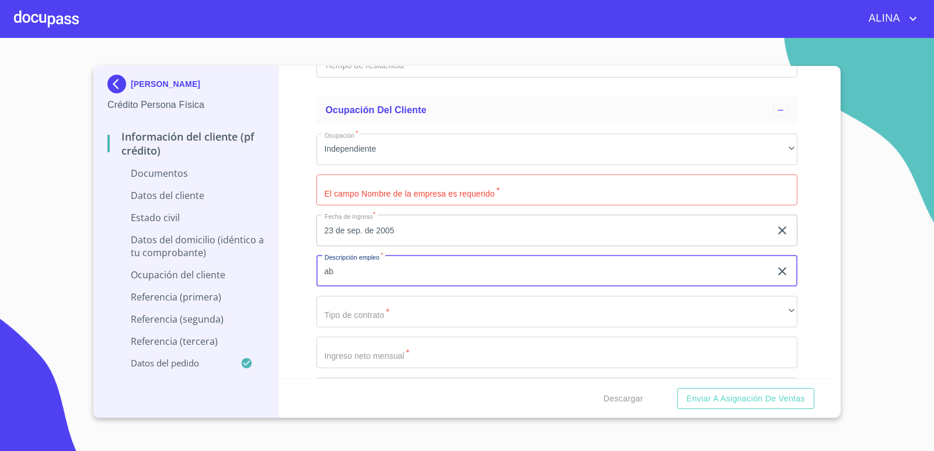
type input "a"
type input "ABOGADO"
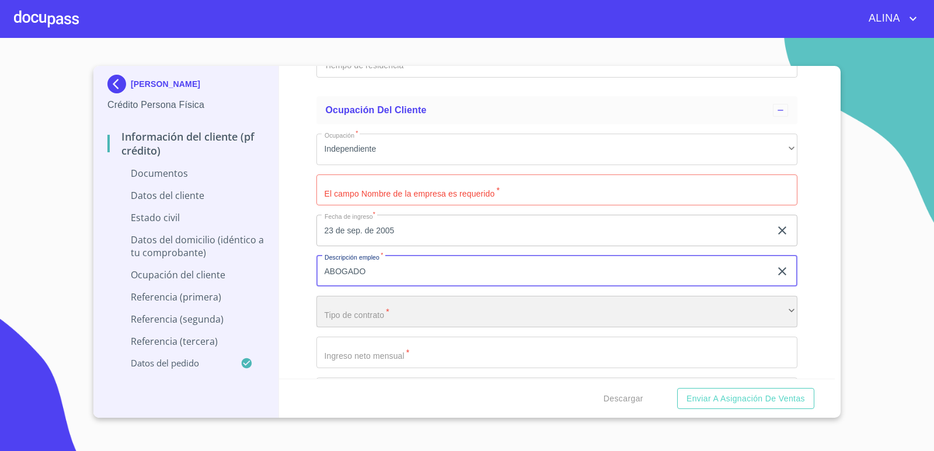
click at [442, 308] on div "​" at bounding box center [556, 312] width 481 height 32
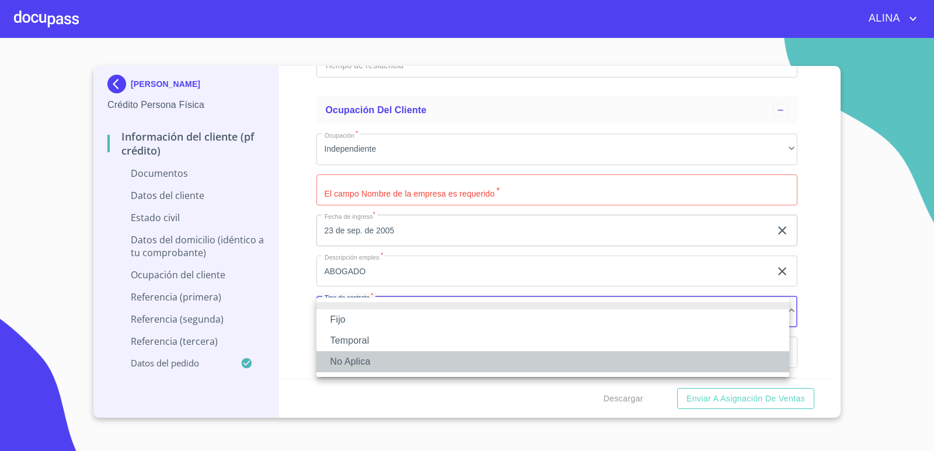
drag, startPoint x: 357, startPoint y: 362, endPoint x: 411, endPoint y: 271, distance: 106.0
click at [357, 360] on li "No Aplica" at bounding box center [552, 361] width 473 height 21
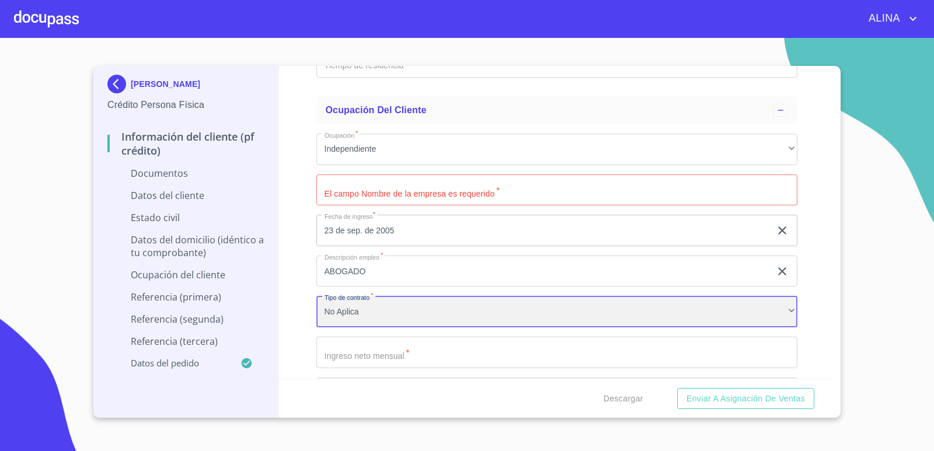
scroll to position [2567, 0]
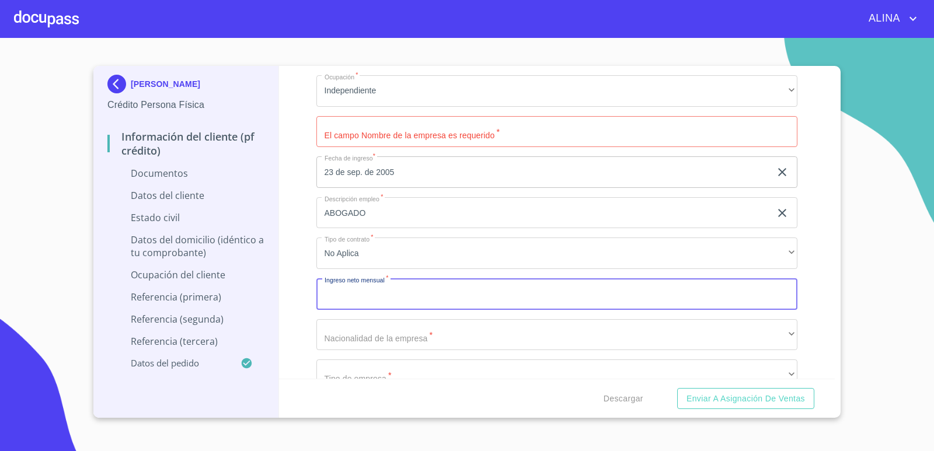
click at [425, 296] on input "Documento de identificación.   *" at bounding box center [556, 294] width 481 height 32
type input "30000"
click at [817, 314] on div "Información del cliente (PF crédito) Documentos Documento de identificación.   …" at bounding box center [557, 222] width 556 height 313
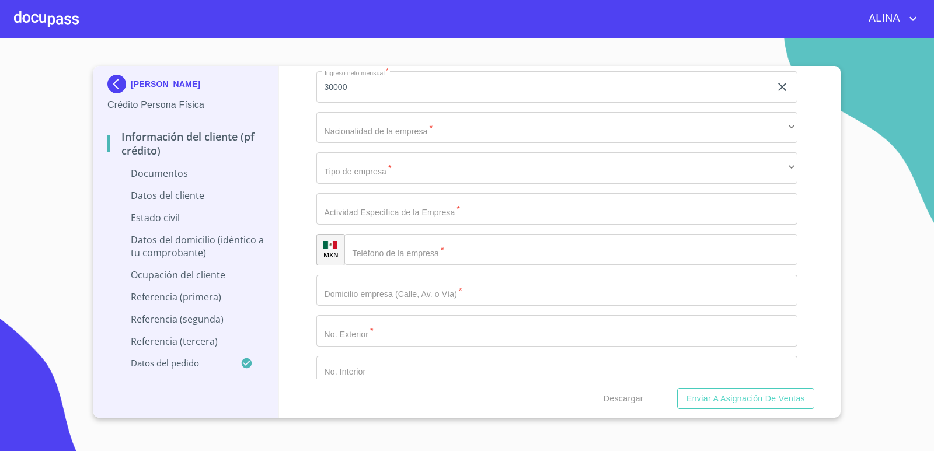
scroll to position [2859, 0]
click at [396, 211] on input "Documento de identificación.   *" at bounding box center [556, 206] width 481 height 32
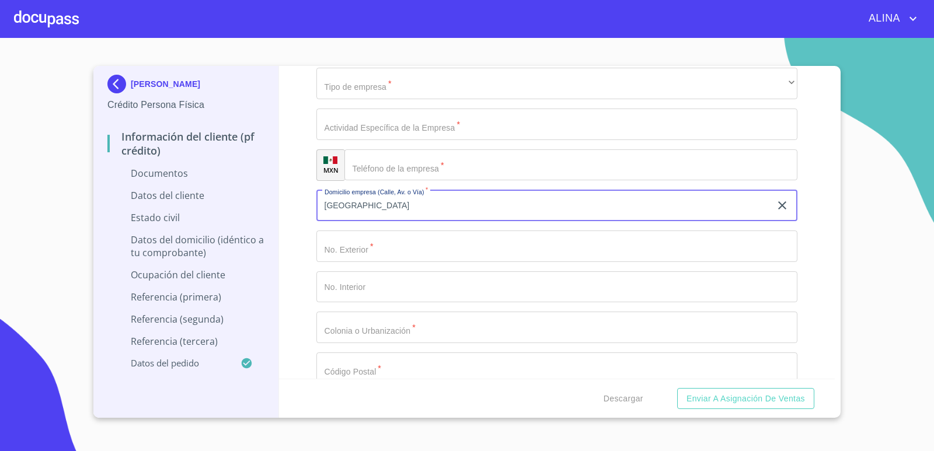
type input "[GEOGRAPHIC_DATA]"
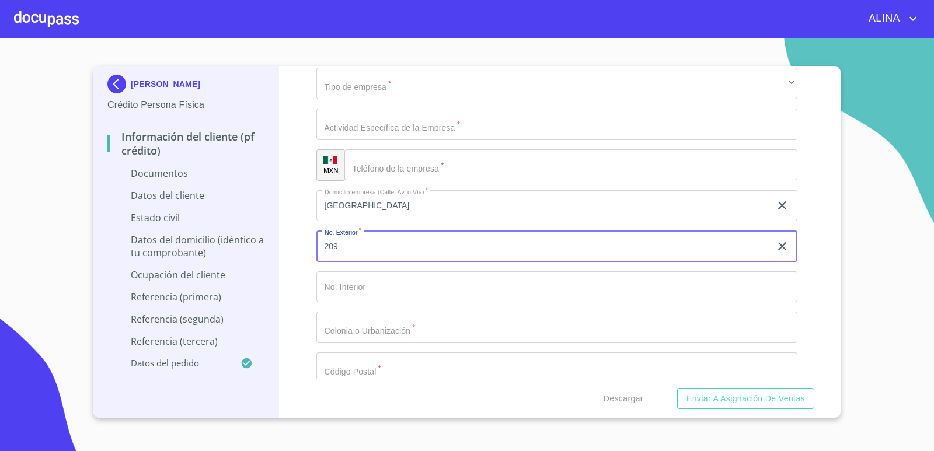
type input "209"
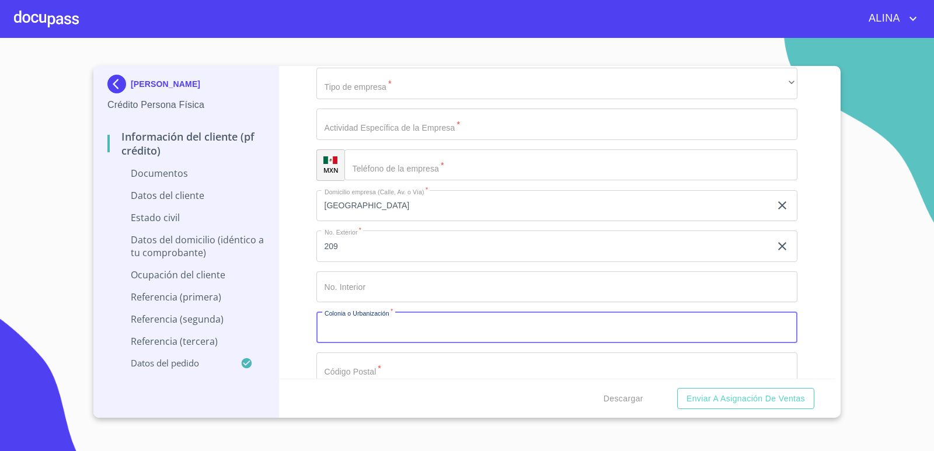
click at [386, 284] on input "Documento de identificación.   *" at bounding box center [556, 287] width 481 height 32
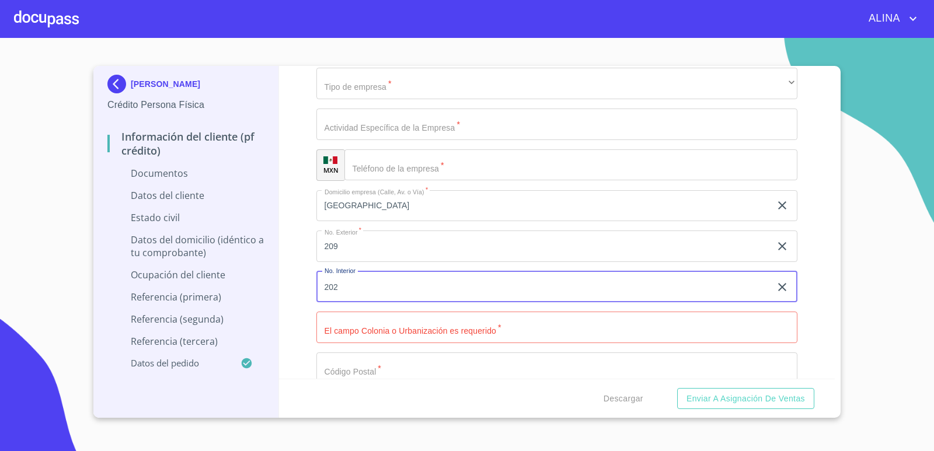
type input "202"
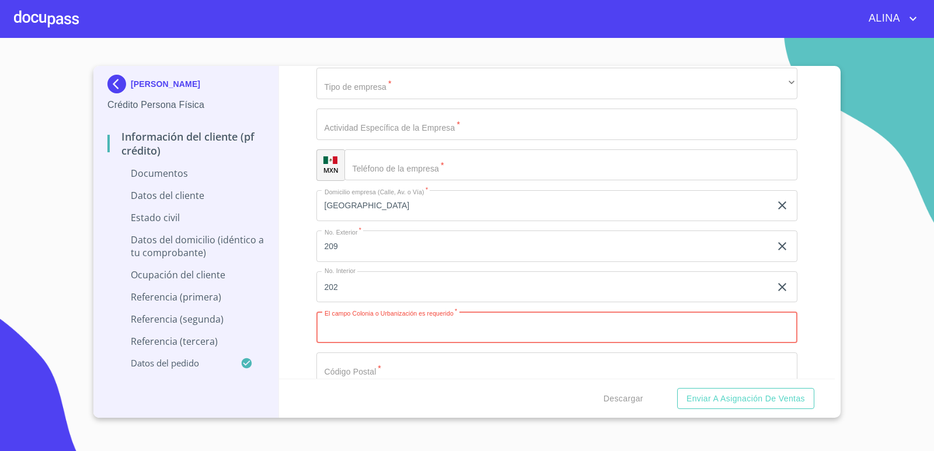
click at [431, 327] on input "Documento de identificación.   *" at bounding box center [556, 328] width 481 height 32
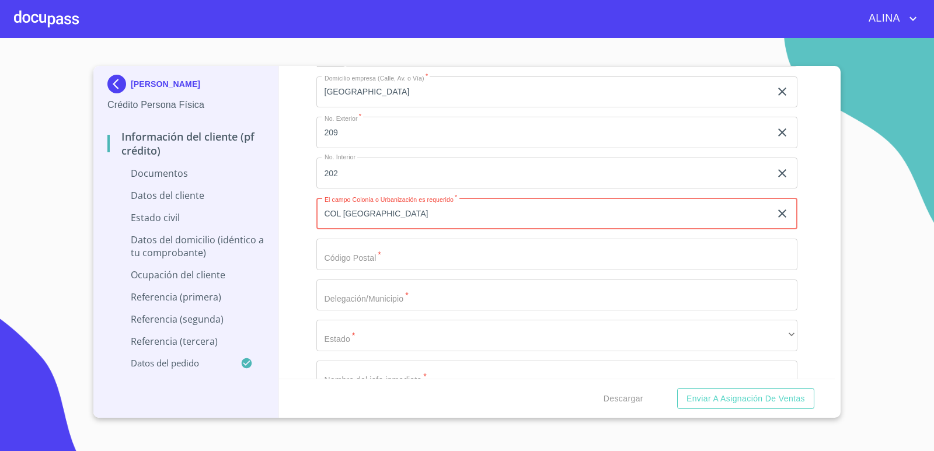
scroll to position [2976, 0]
type input "COL [GEOGRAPHIC_DATA]"
click at [391, 258] on input "Documento de identificación.   *" at bounding box center [556, 252] width 481 height 32
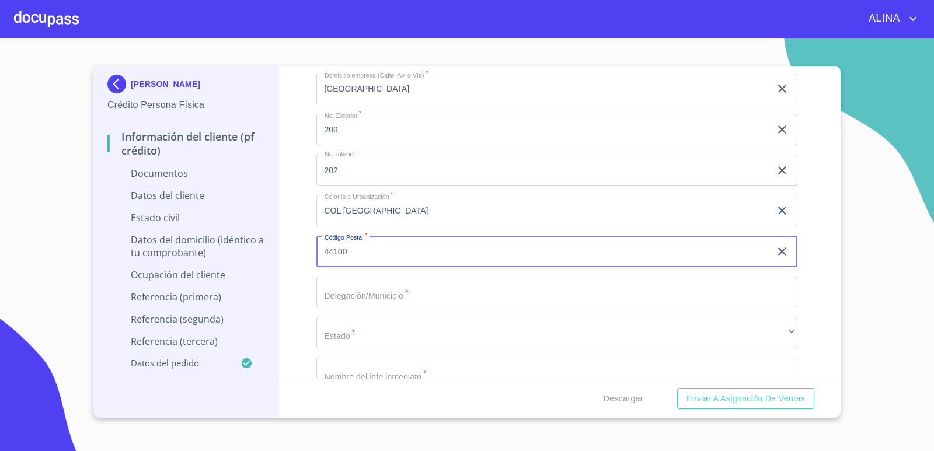
type input "44100"
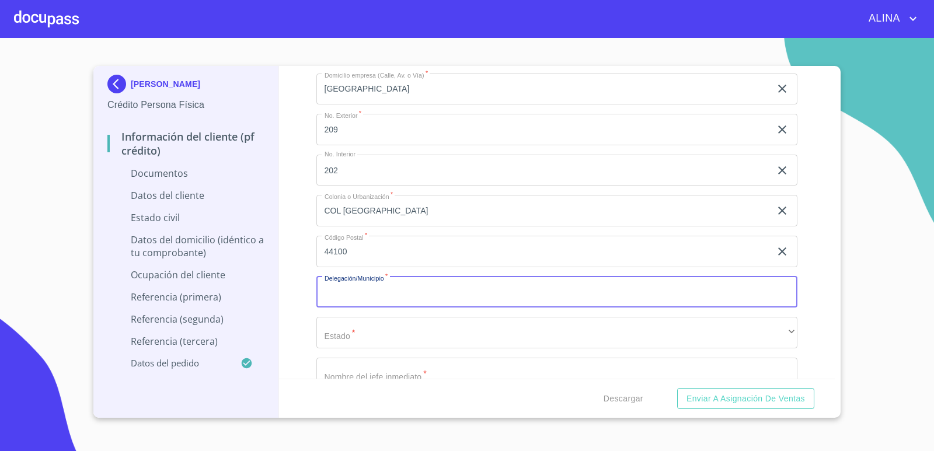
click at [402, 289] on input "Documento de identificación.   *" at bounding box center [556, 293] width 481 height 32
type input "[GEOGRAPHIC_DATA]"
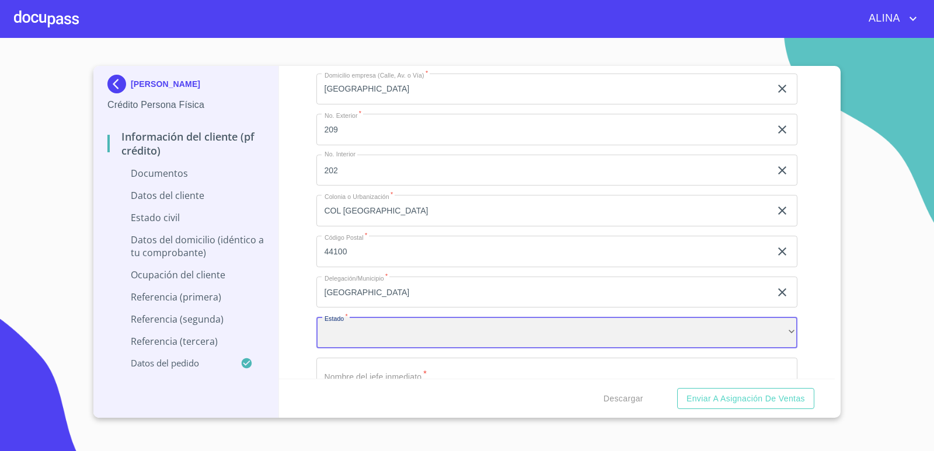
click at [390, 323] on div "​" at bounding box center [556, 333] width 481 height 32
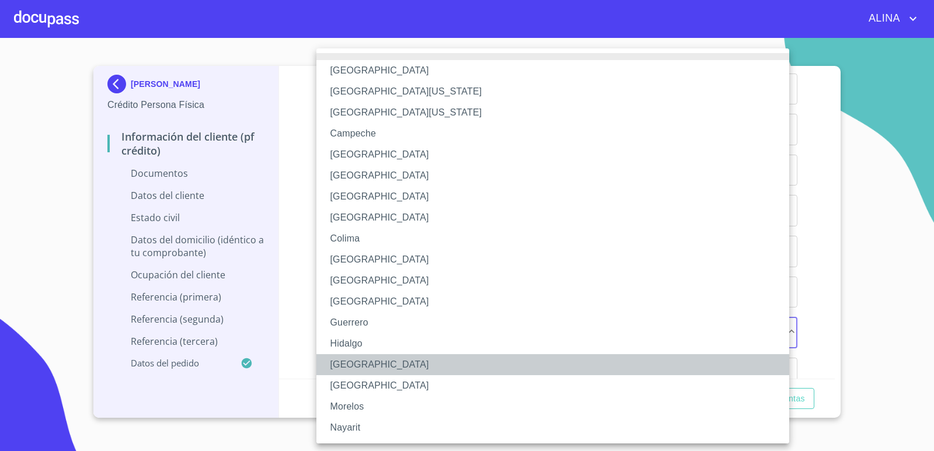
click at [352, 367] on li "[GEOGRAPHIC_DATA]" at bounding box center [556, 364] width 481 height 21
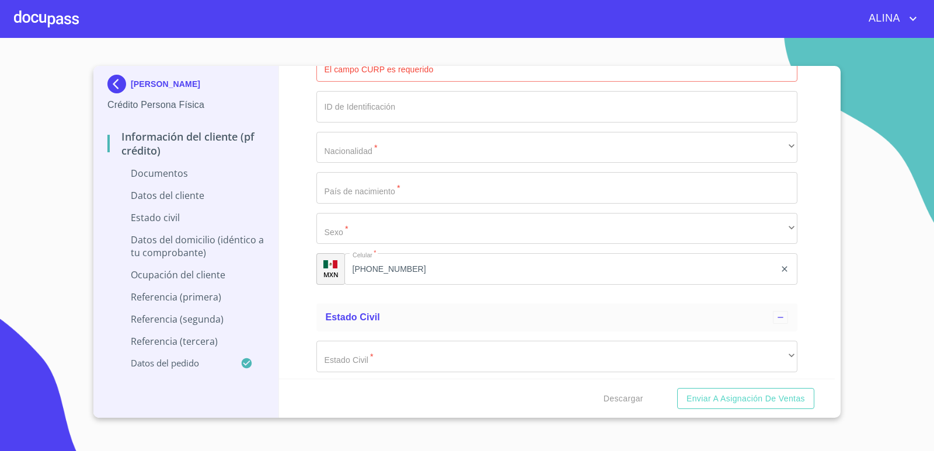
scroll to position [1867, 0]
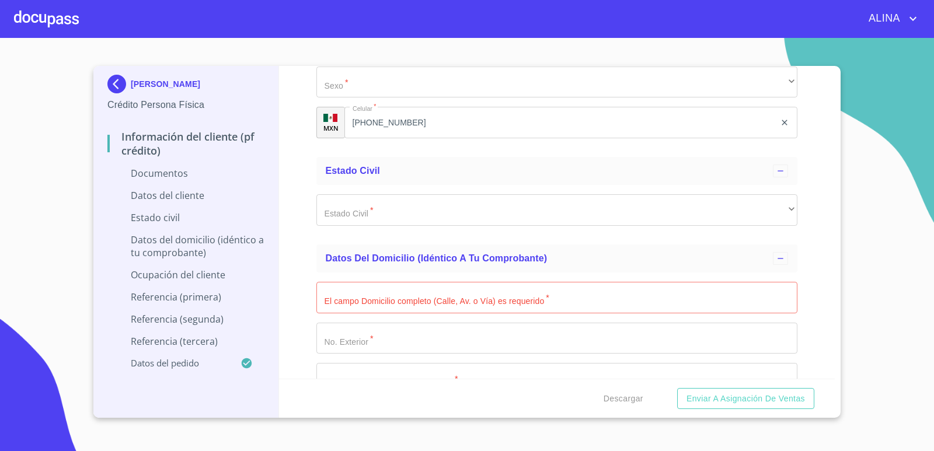
click at [43, 18] on div at bounding box center [46, 18] width 65 height 37
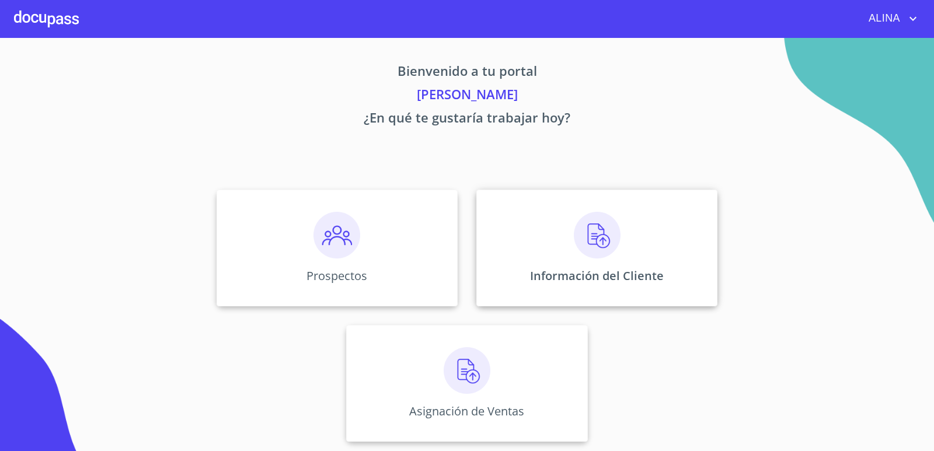
click at [625, 222] on div "Información del Cliente" at bounding box center [596, 248] width 241 height 117
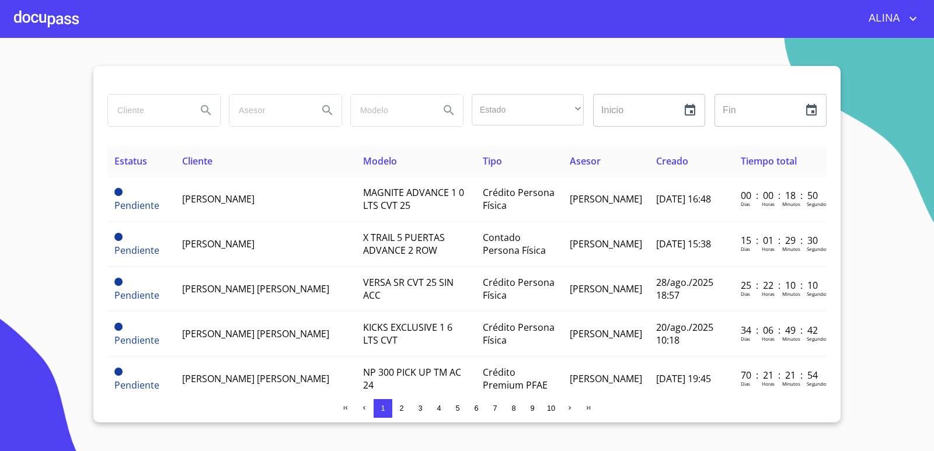
click at [173, 107] on input "search" at bounding box center [147, 111] width 79 height 32
type input "mangueras metalicas"
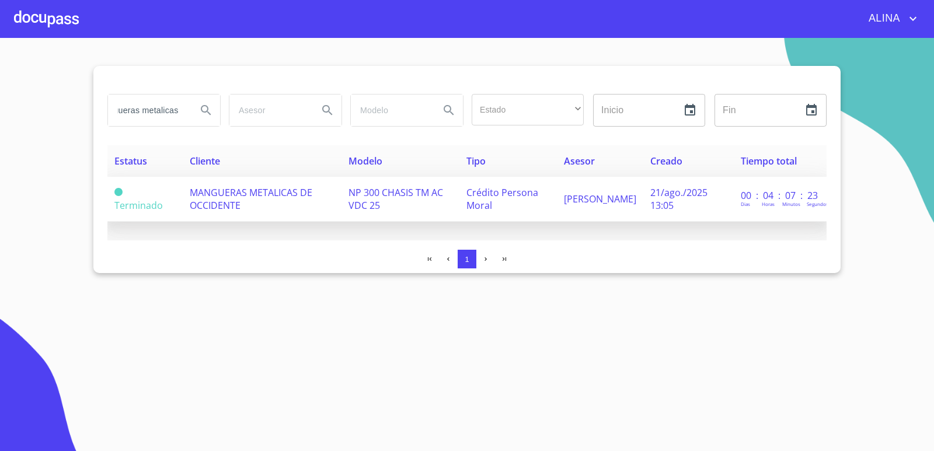
scroll to position [0, 0]
click at [254, 207] on td "MANGUERAS METALICAS DE OCCIDENTE" at bounding box center [262, 199] width 159 height 45
